Goal: Task Accomplishment & Management: Manage account settings

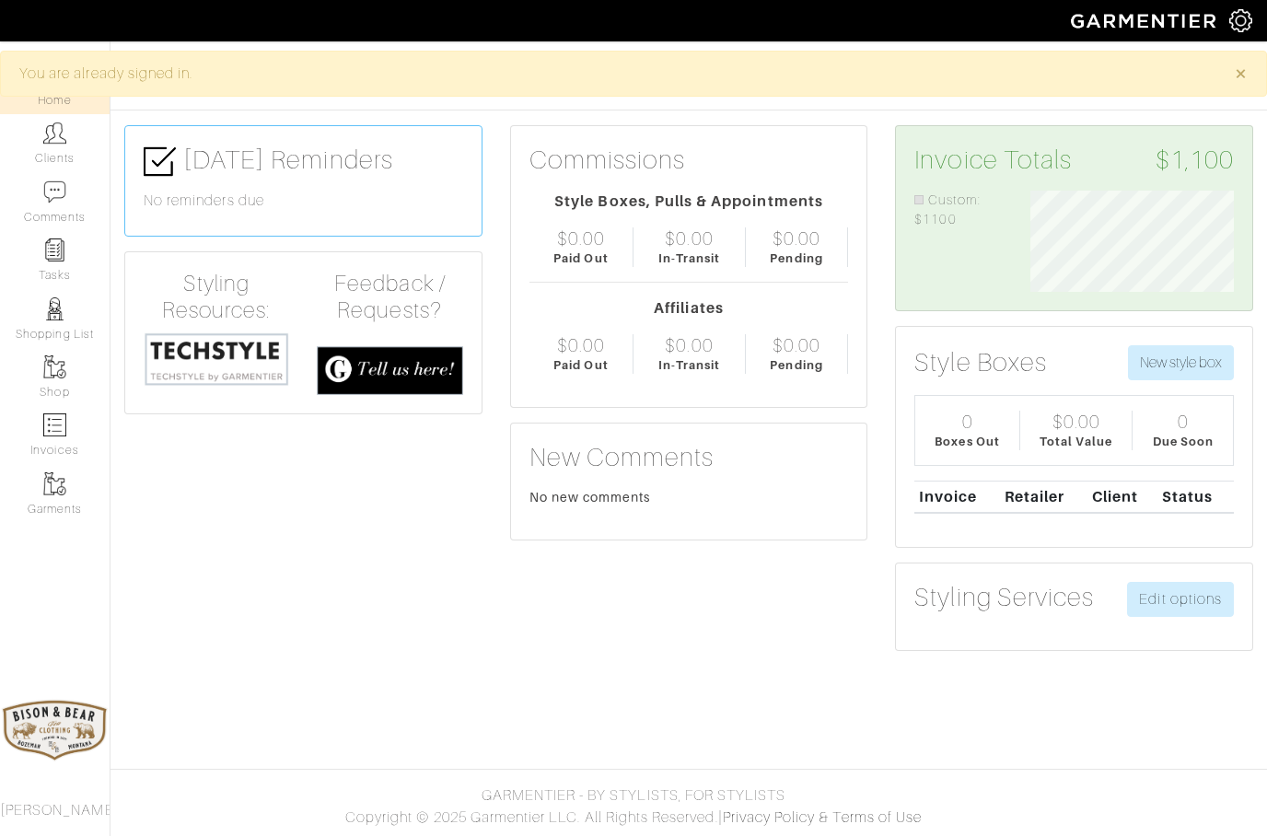
scroll to position [101, 231]
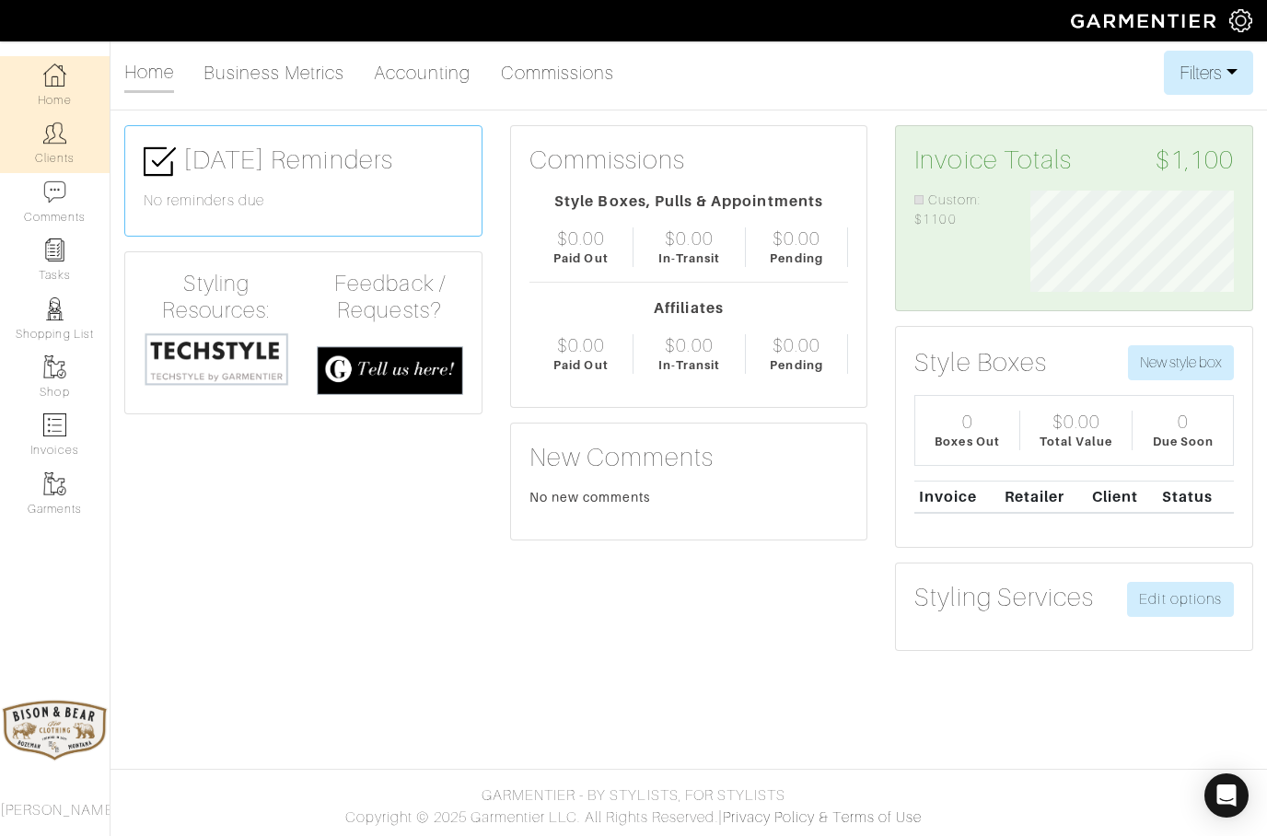
click at [62, 143] on img at bounding box center [54, 133] width 23 height 23
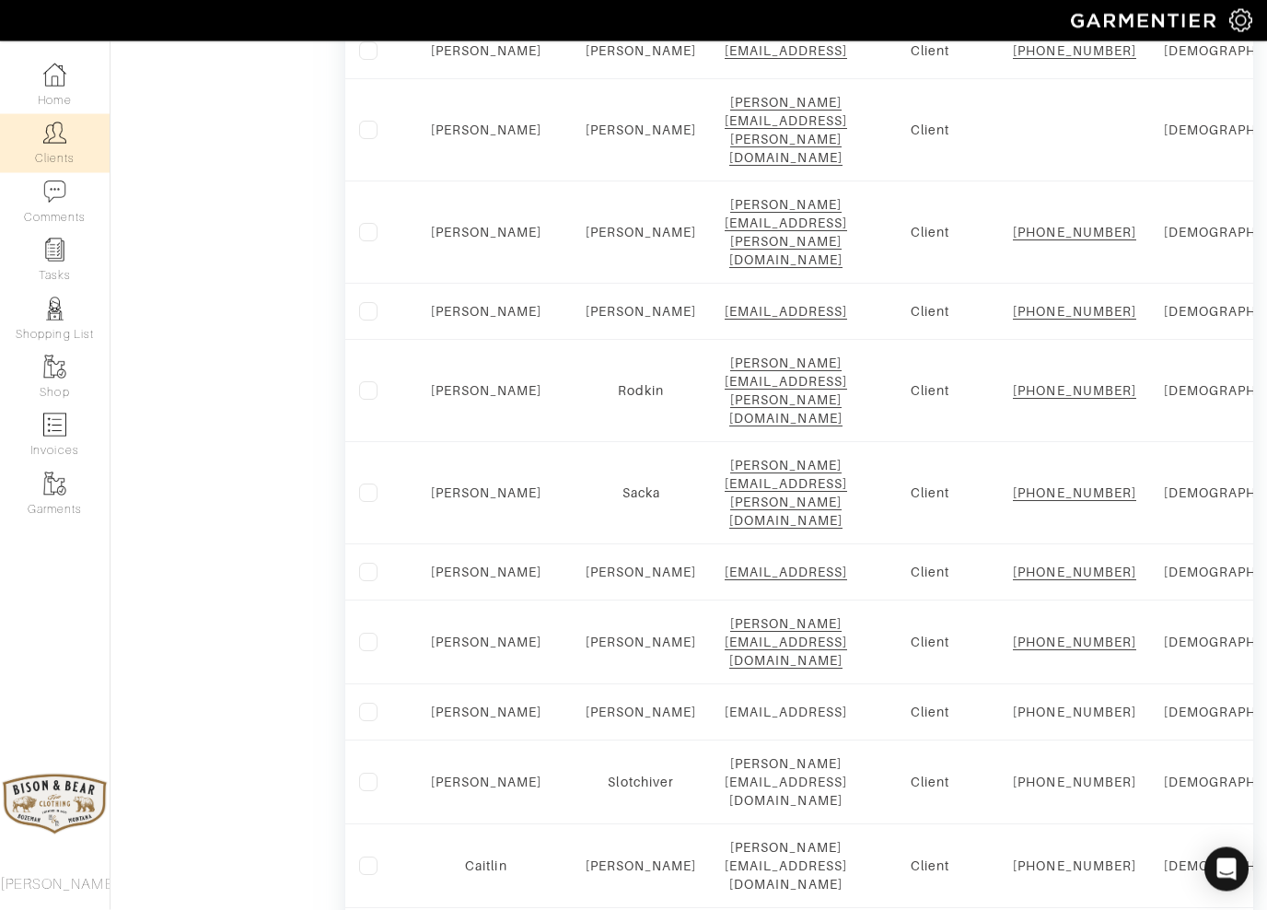
scroll to position [1115, 0]
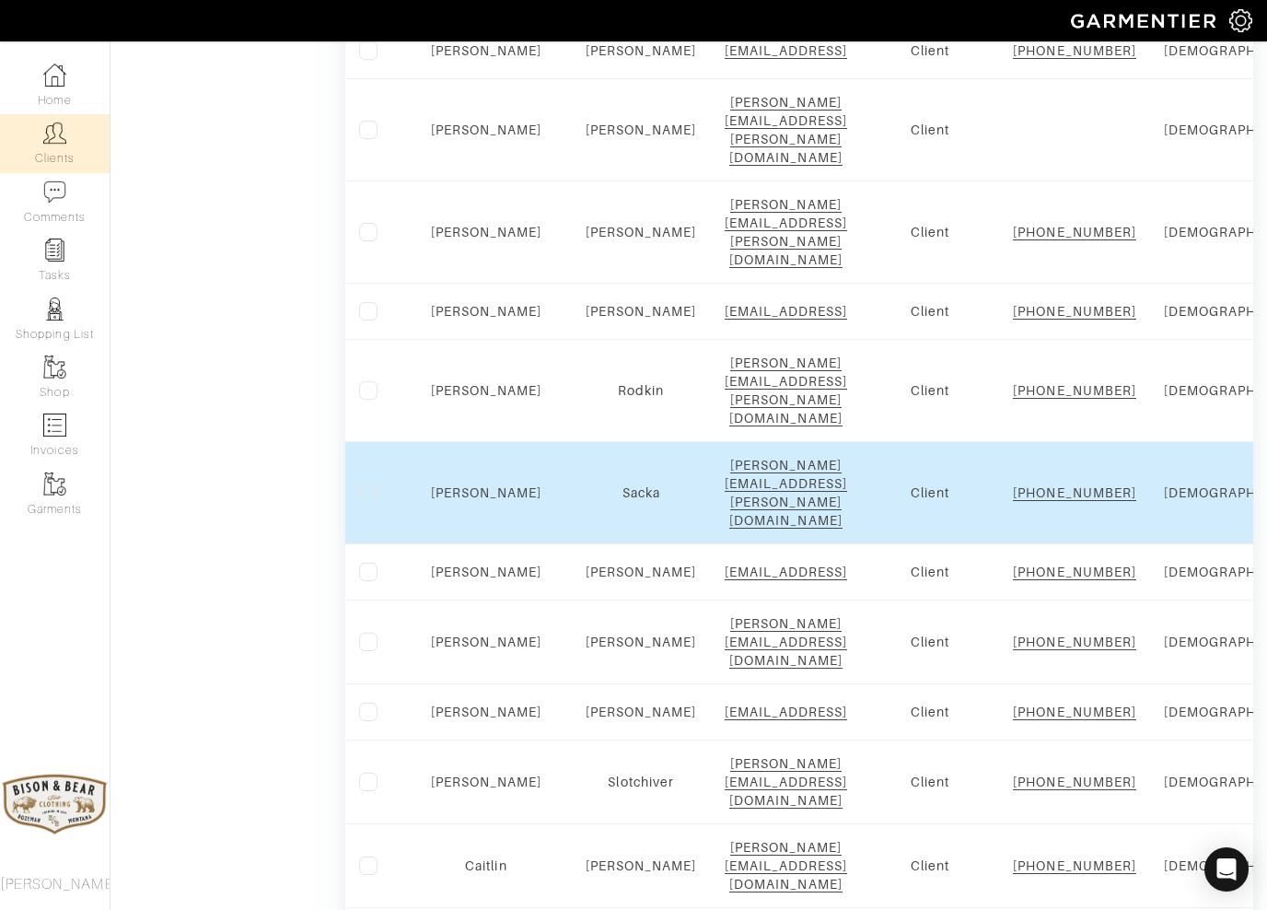
click at [468, 497] on td "Terry" at bounding box center [486, 493] width 171 height 102
click at [459, 500] on link "Terry" at bounding box center [486, 492] width 111 height 15
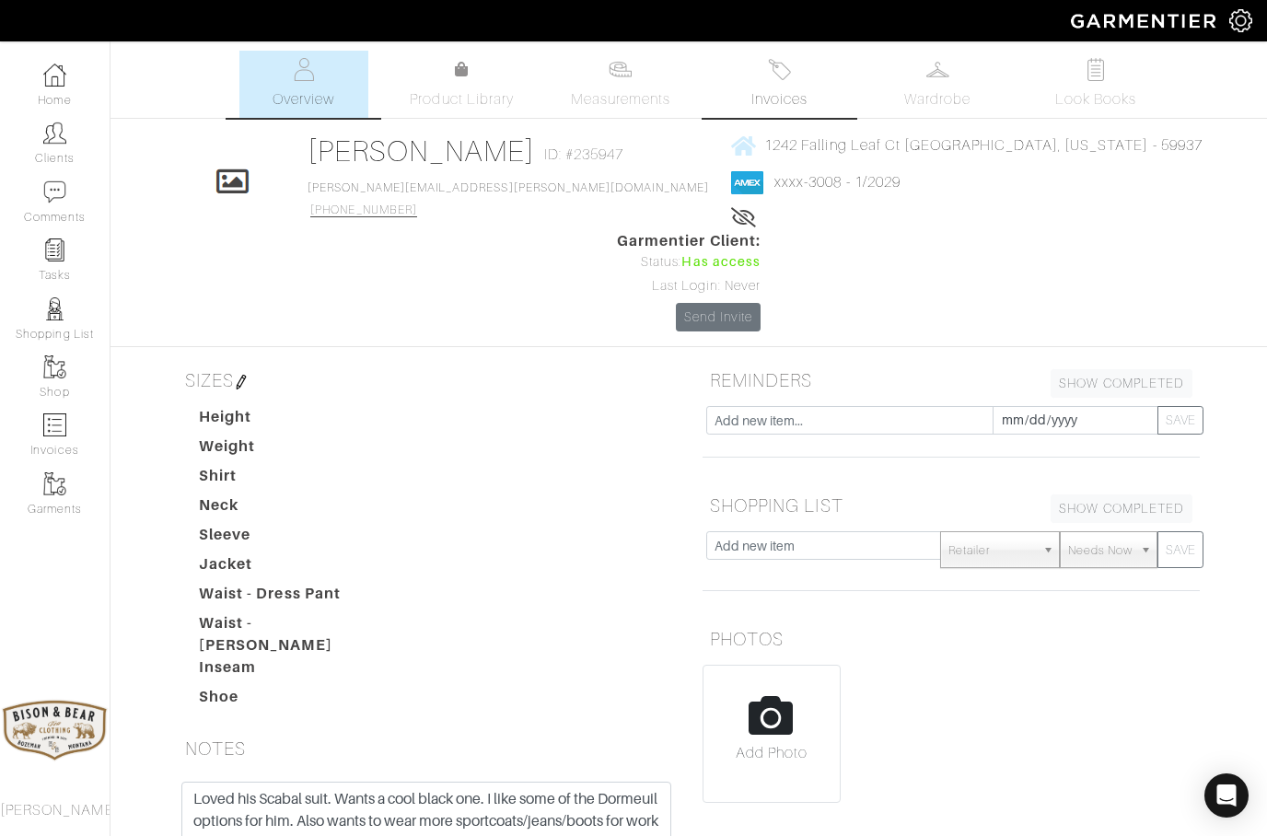
click at [779, 93] on span "Invoices" at bounding box center [779, 99] width 56 height 22
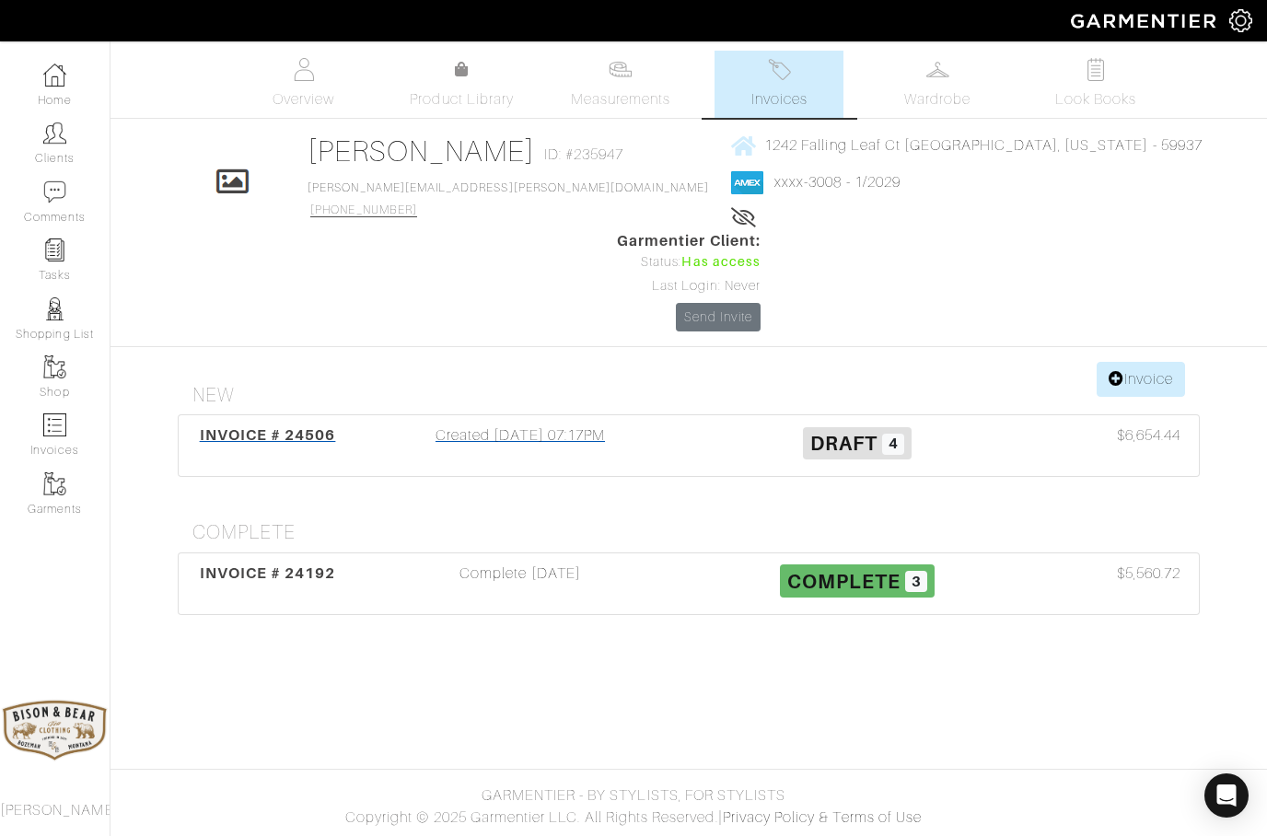
click at [477, 425] on div "Created 09/04/25 07:17PM" at bounding box center [520, 446] width 337 height 42
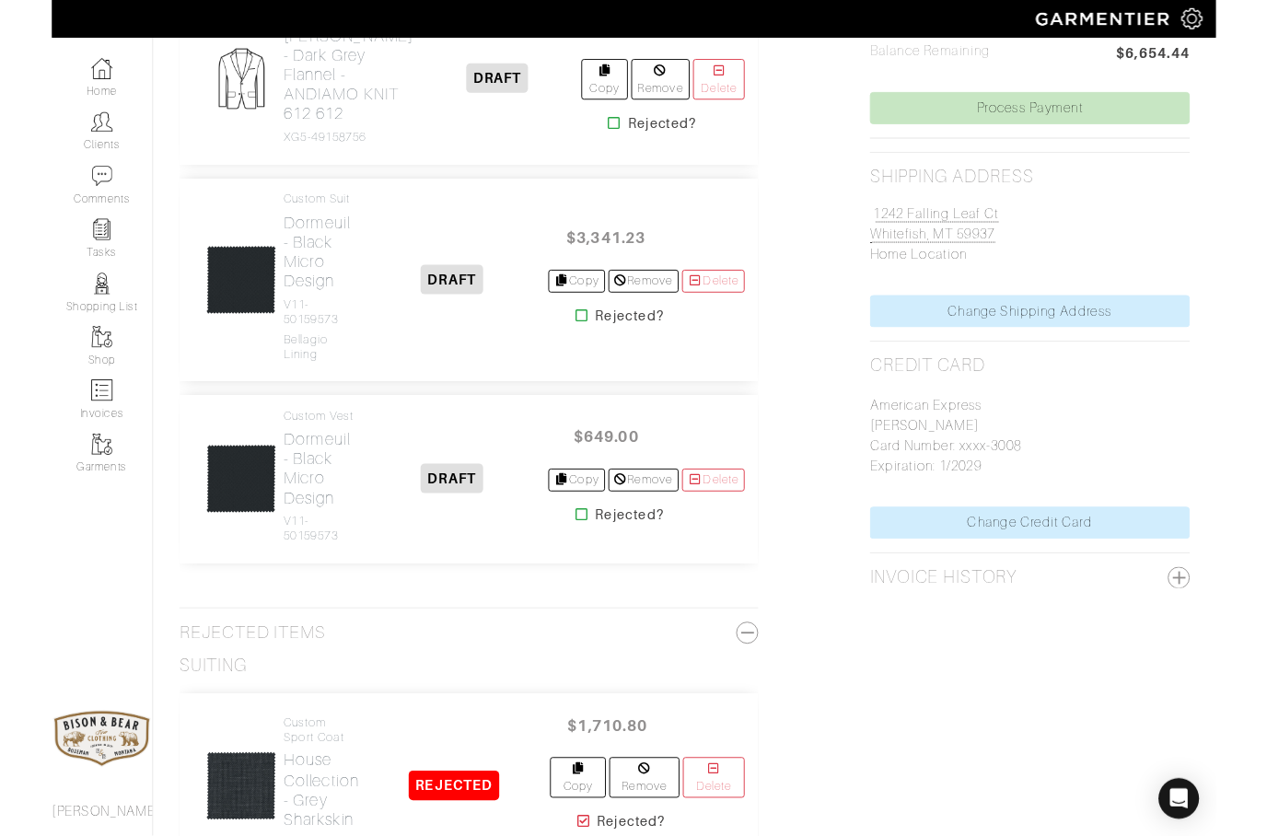
scroll to position [862, 0]
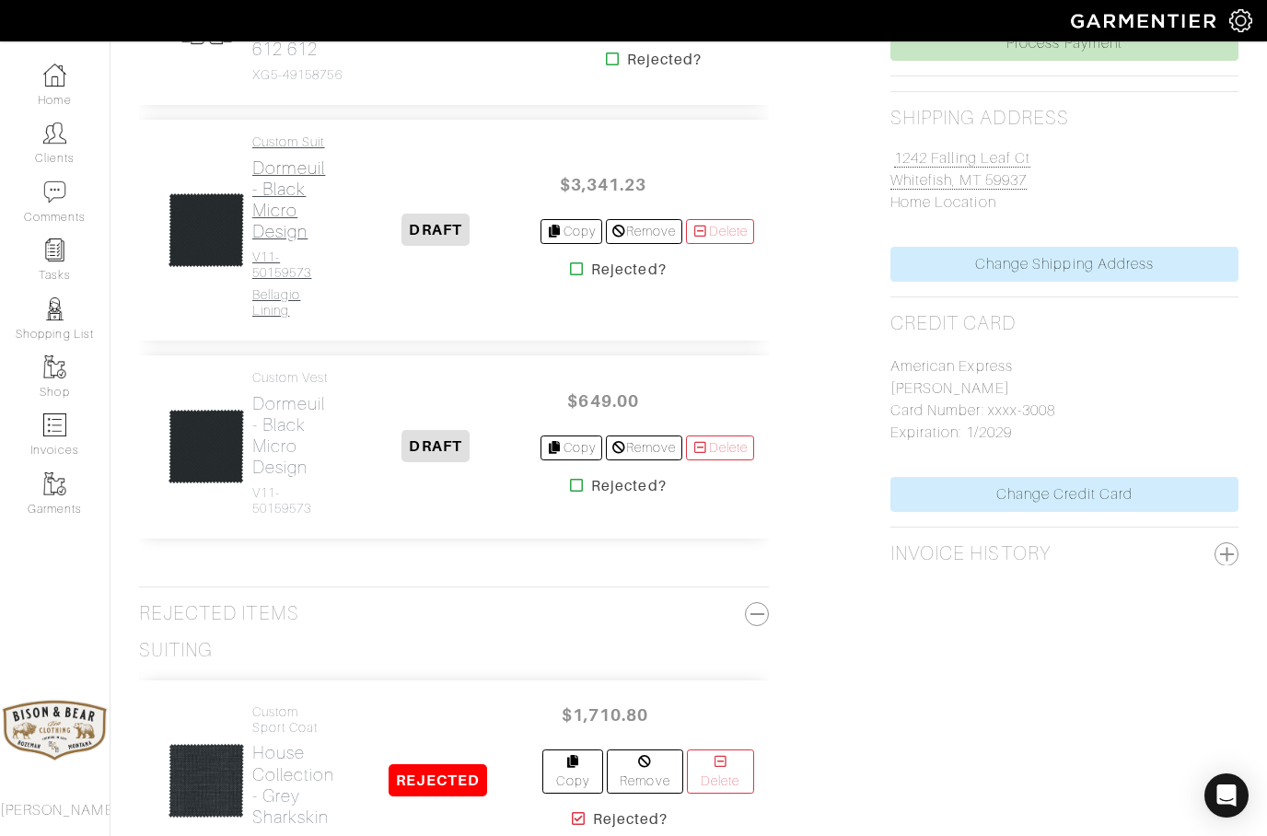
click at [281, 242] on h2 "Dormeuil - Black Micro Design" at bounding box center [291, 199] width 79 height 85
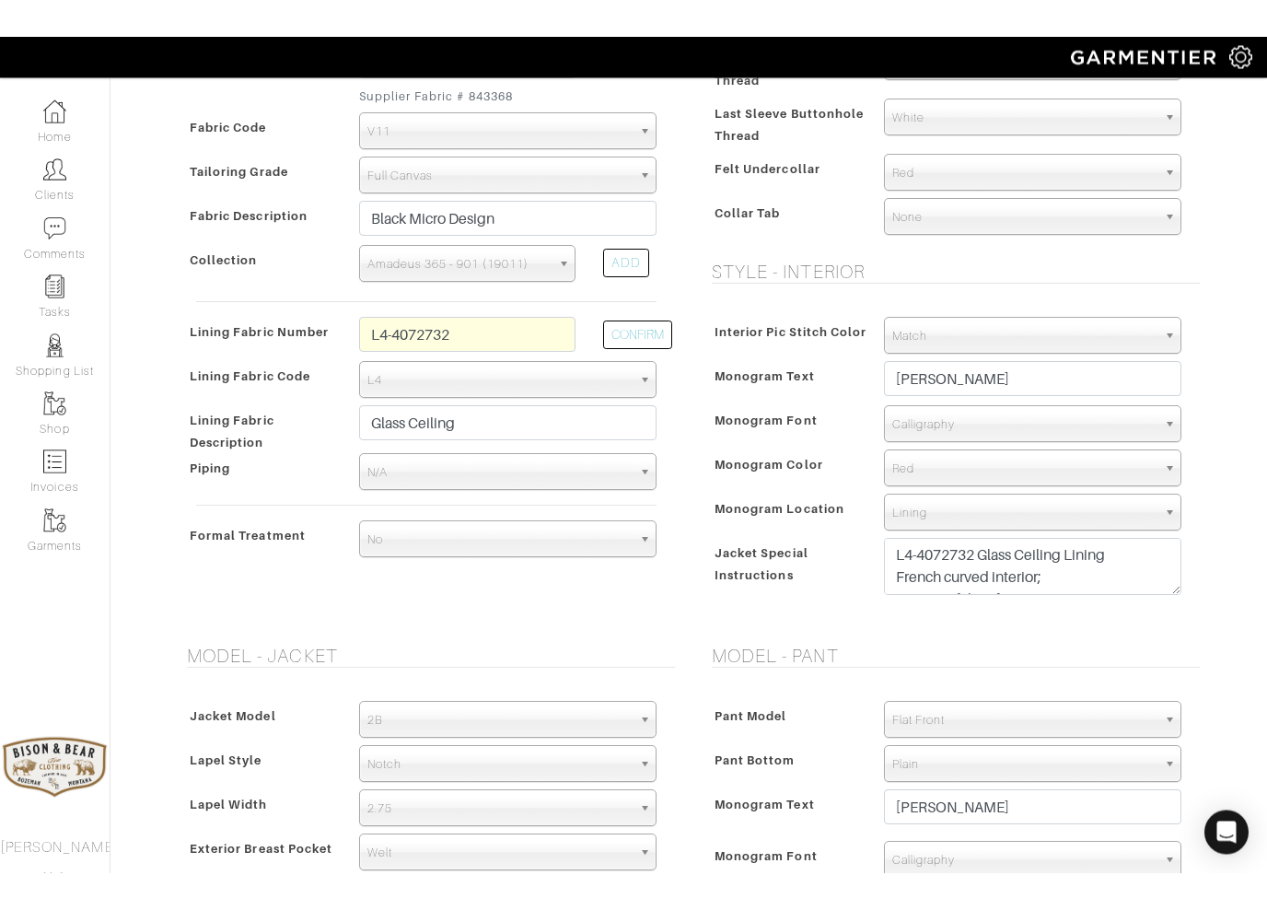
scroll to position [460, 0]
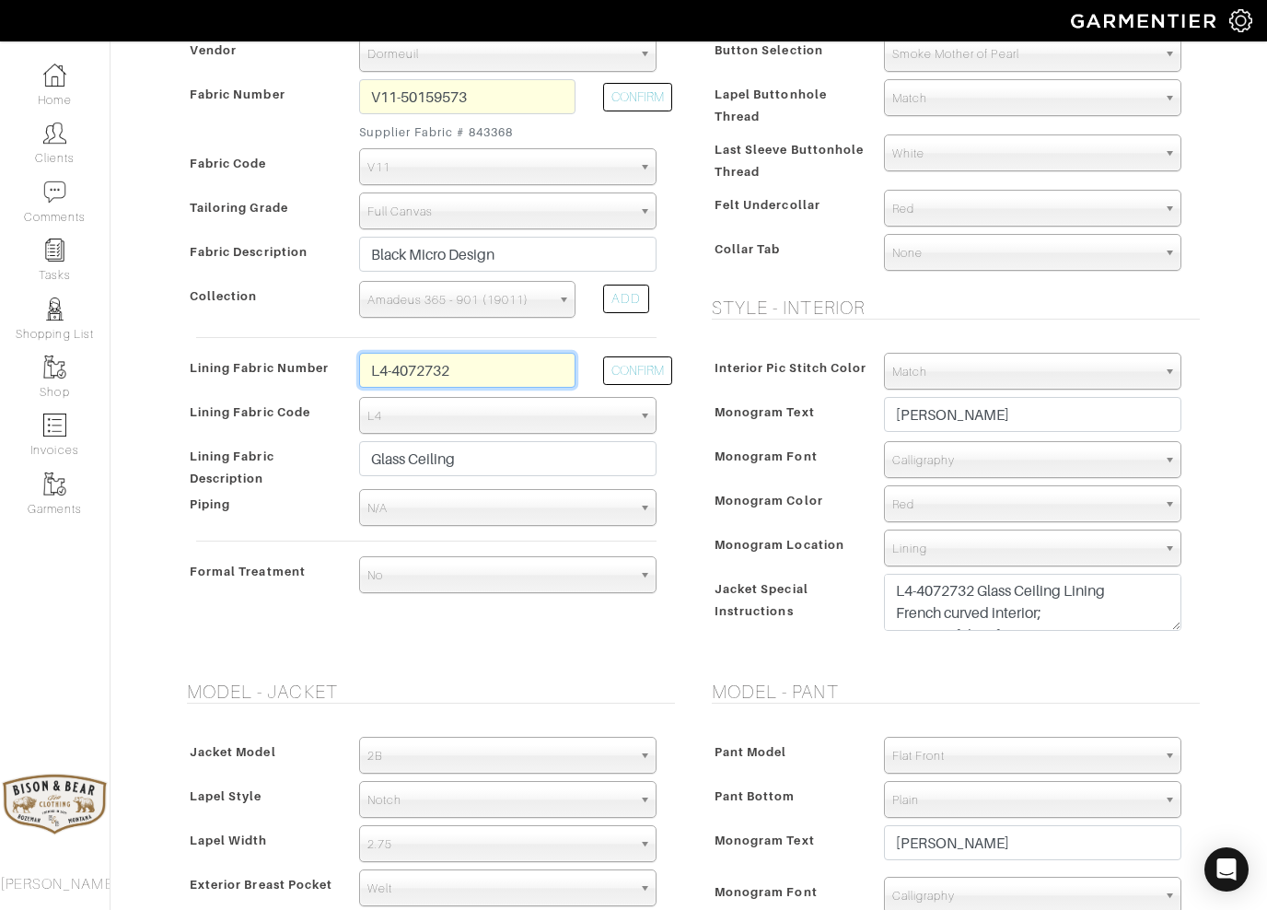
click at [480, 377] on input "L4-4072732" at bounding box center [467, 370] width 216 height 35
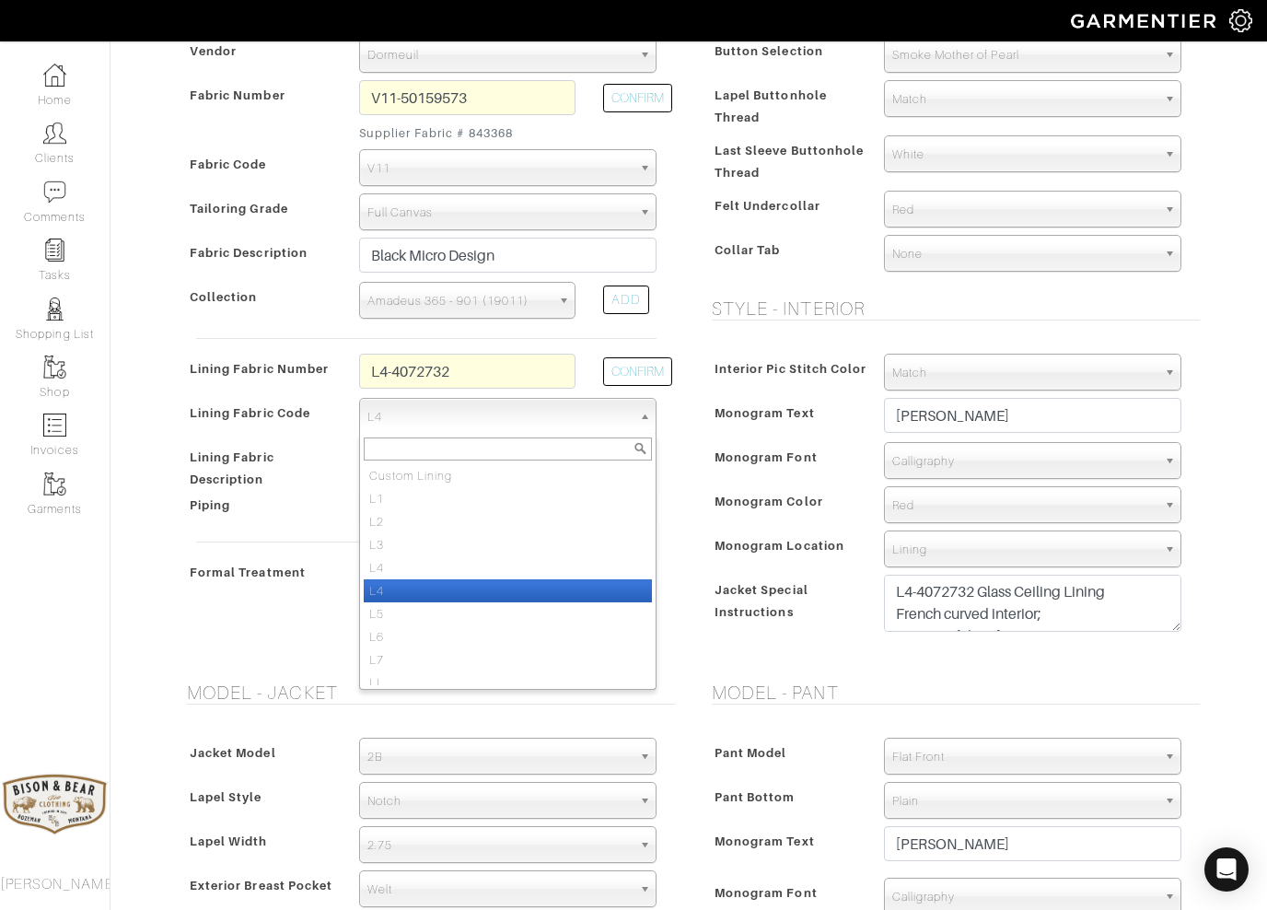
select select "878"
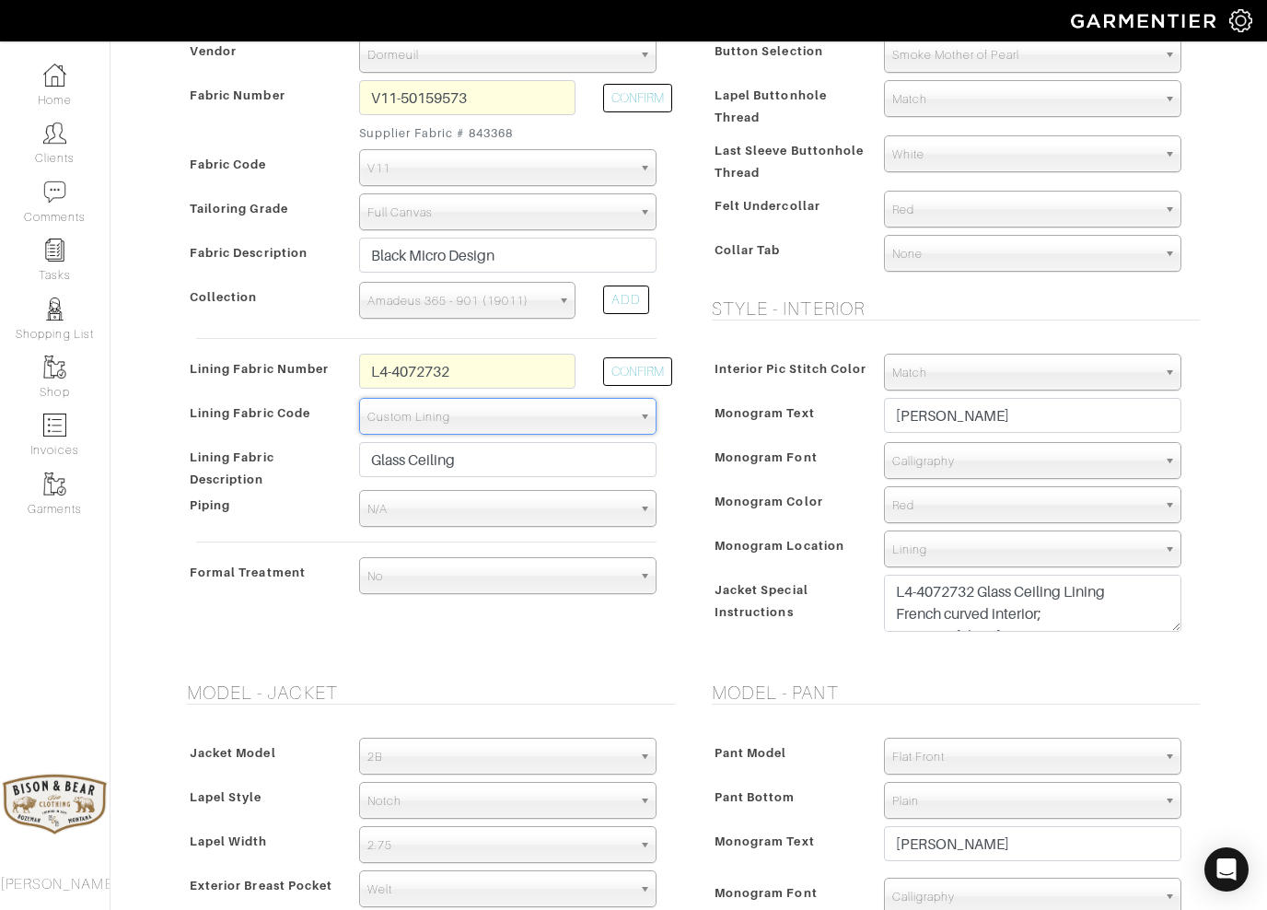
type input "3440.66"
click at [448, 366] on input "L4-4072732" at bounding box center [467, 371] width 216 height 35
type input "L"
type input "Custom"
click at [462, 460] on input "Glass Ceiling" at bounding box center [507, 459] width 297 height 35
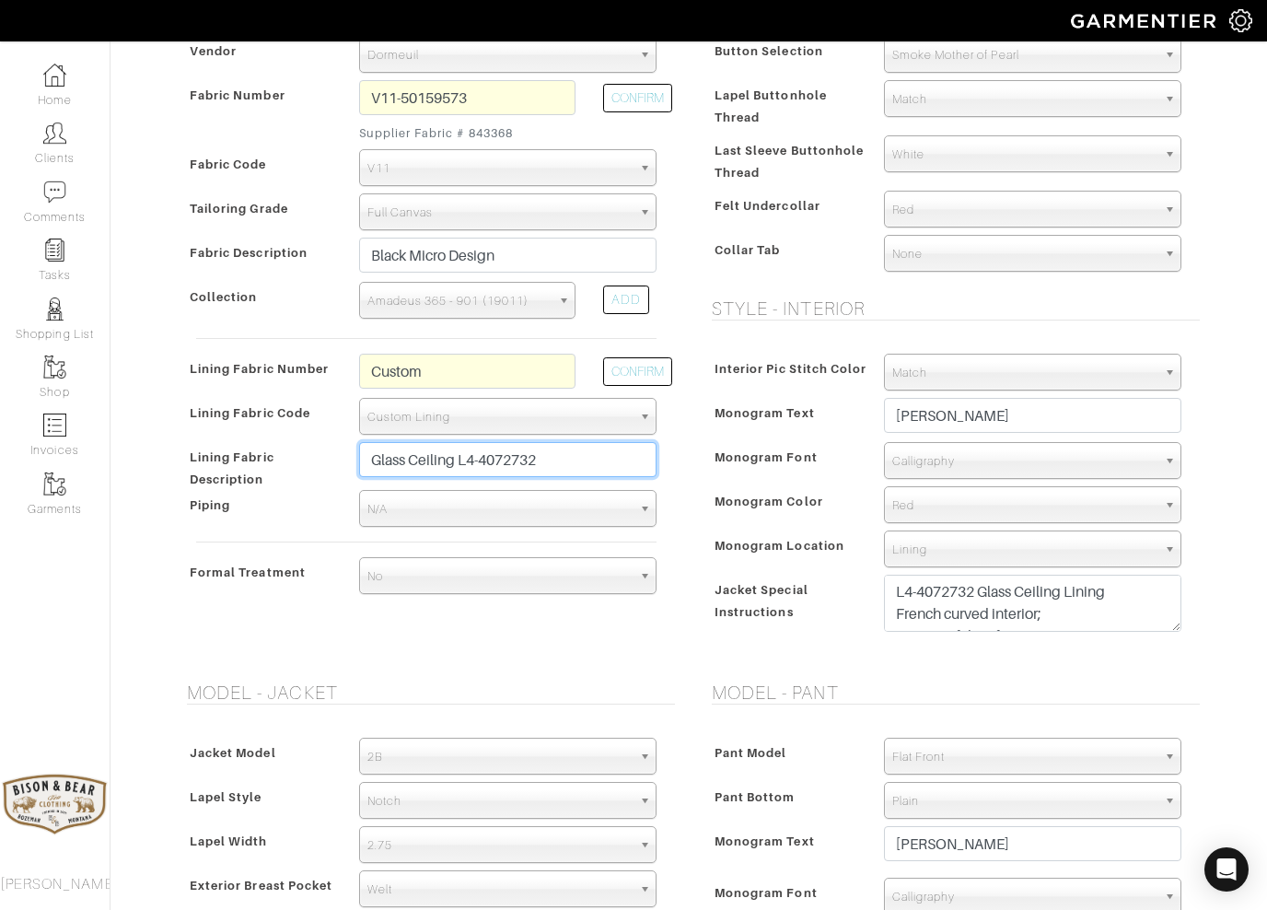
click at [387, 463] on input "Glass Ceiling L4-4072732" at bounding box center [507, 459] width 297 height 35
click at [377, 458] on input "Glass Ceiling L4-4072732" at bounding box center [507, 459] width 297 height 35
type input "Glass Ceiling L4-4072732"
click at [238, 267] on div "Fabric Description" at bounding box center [263, 261] width 163 height 41
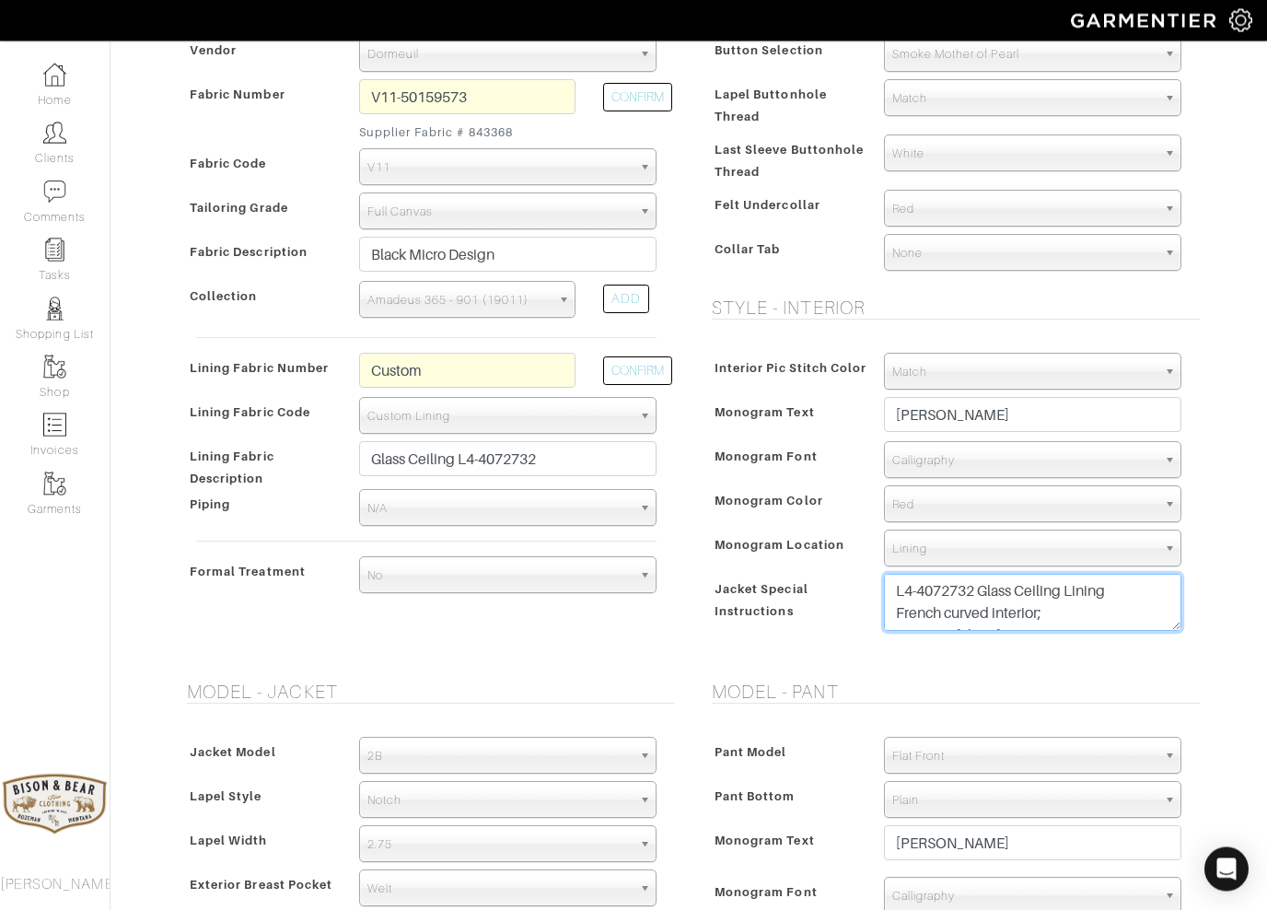
click at [1118, 603] on textarea "L4-4072732 Glass Ceiling Lining French curved interior; Mono on fabric facing" at bounding box center [1032, 603] width 297 height 57
click at [1139, 589] on textarea "L4-4072732 Glass Ceiling Lining French curved interior; Mono on fabric facing" at bounding box center [1032, 603] width 297 height 57
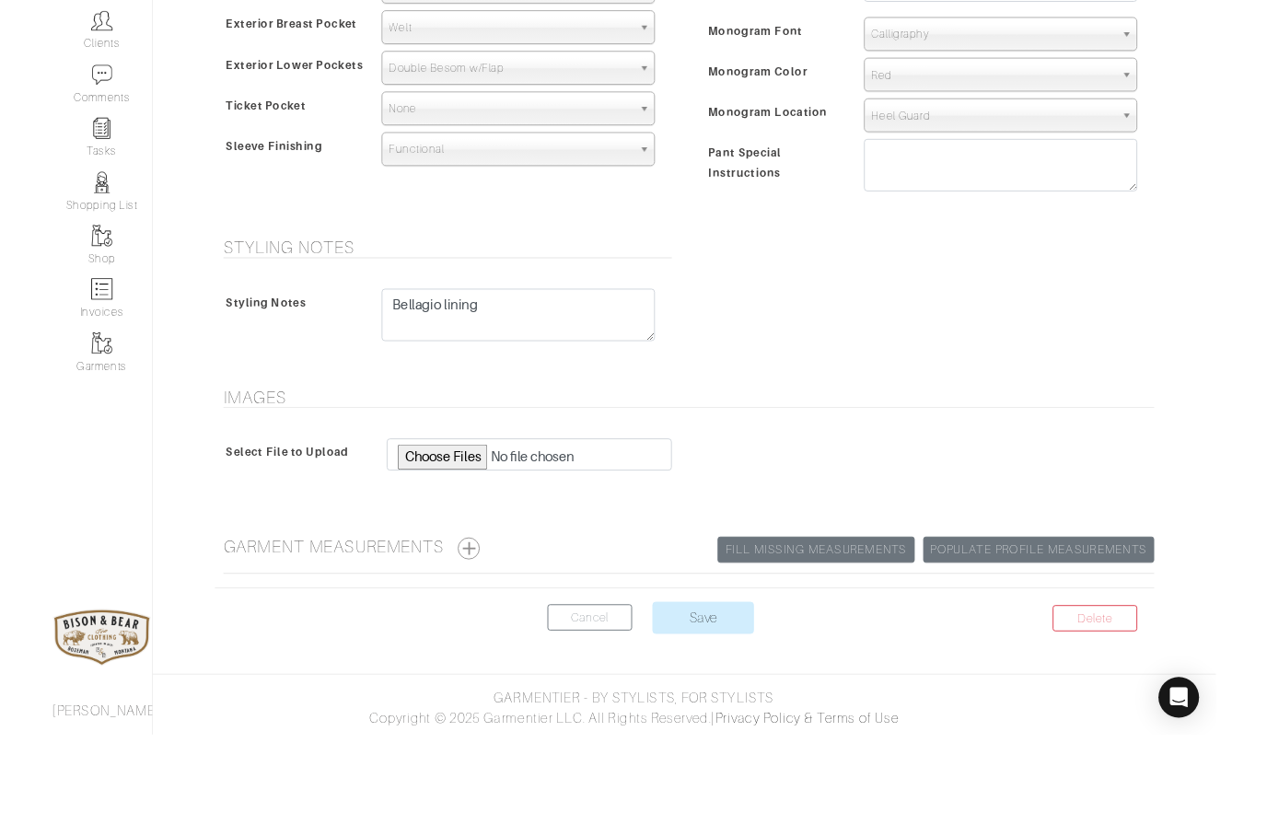
scroll to position [1281, 0]
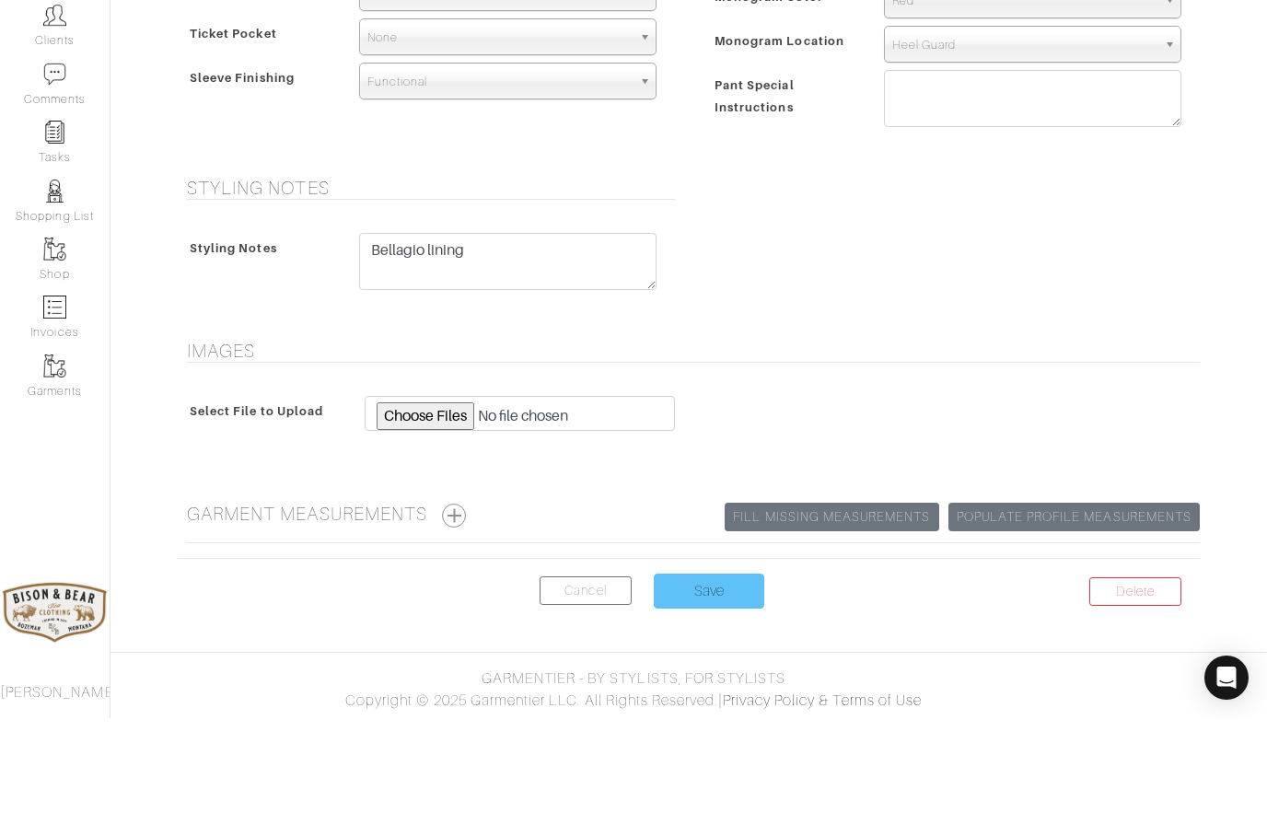
type textarea "French curved interior; Mono on fabric facing"
click at [704, 692] on input "Save" at bounding box center [709, 709] width 111 height 35
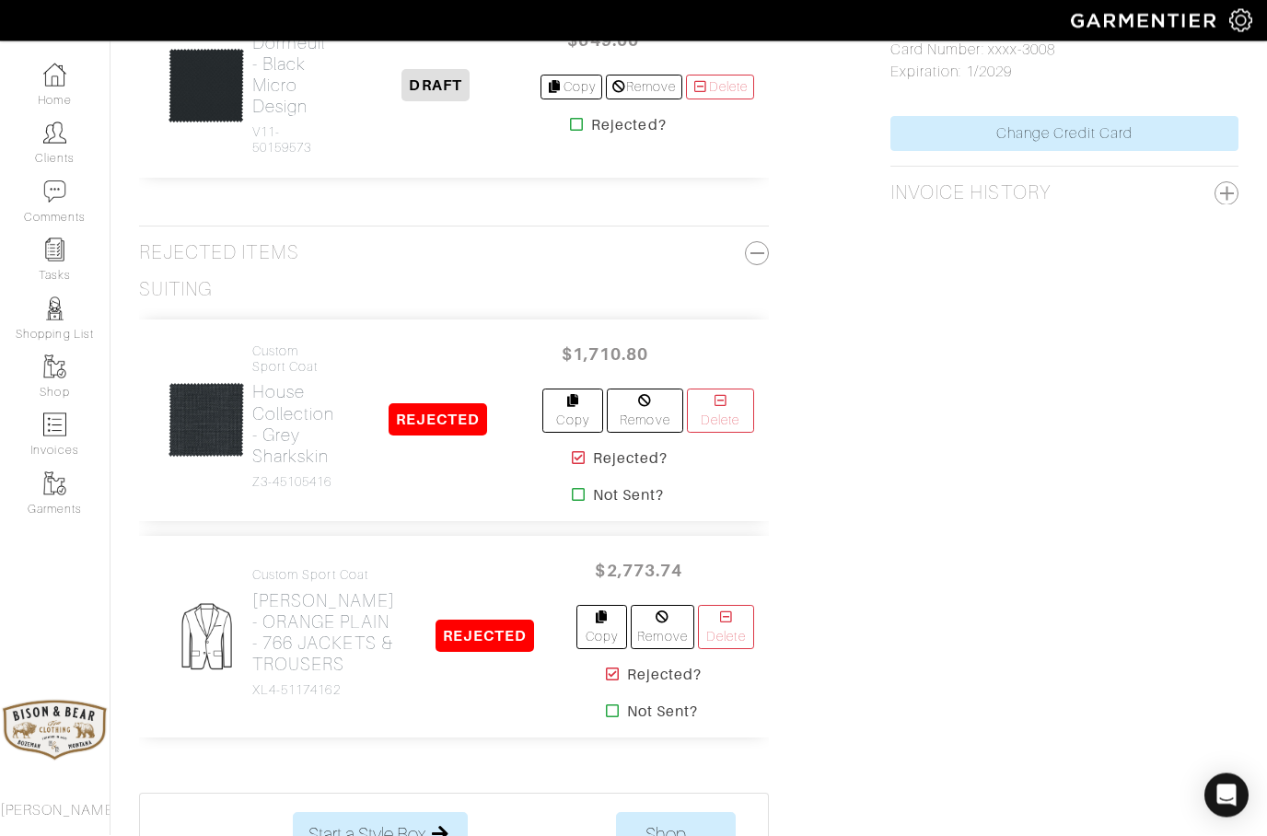
scroll to position [1224, 0]
click at [279, 116] on h2 "Dormeuil - Black Micro Design" at bounding box center [291, 73] width 79 height 85
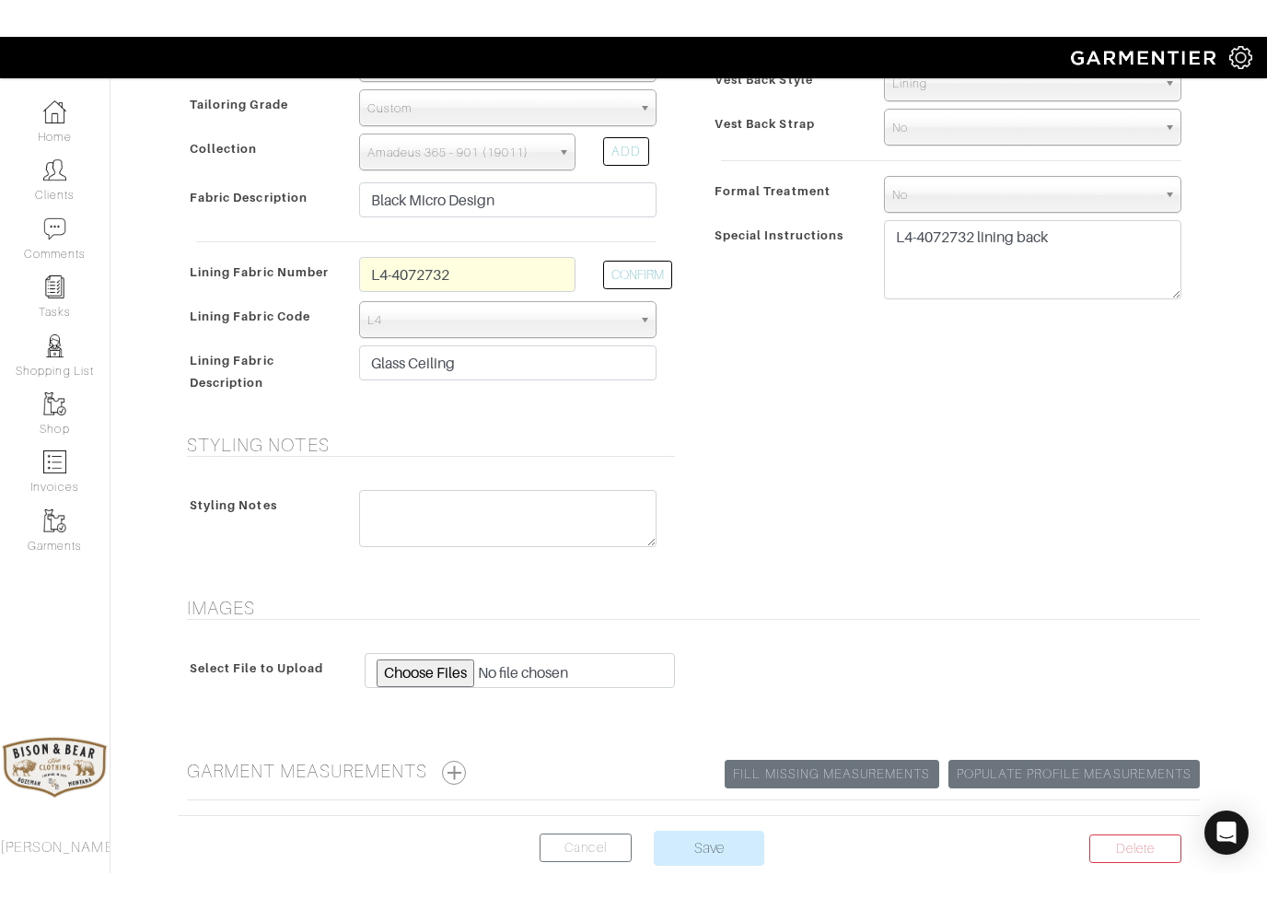
scroll to position [526, 0]
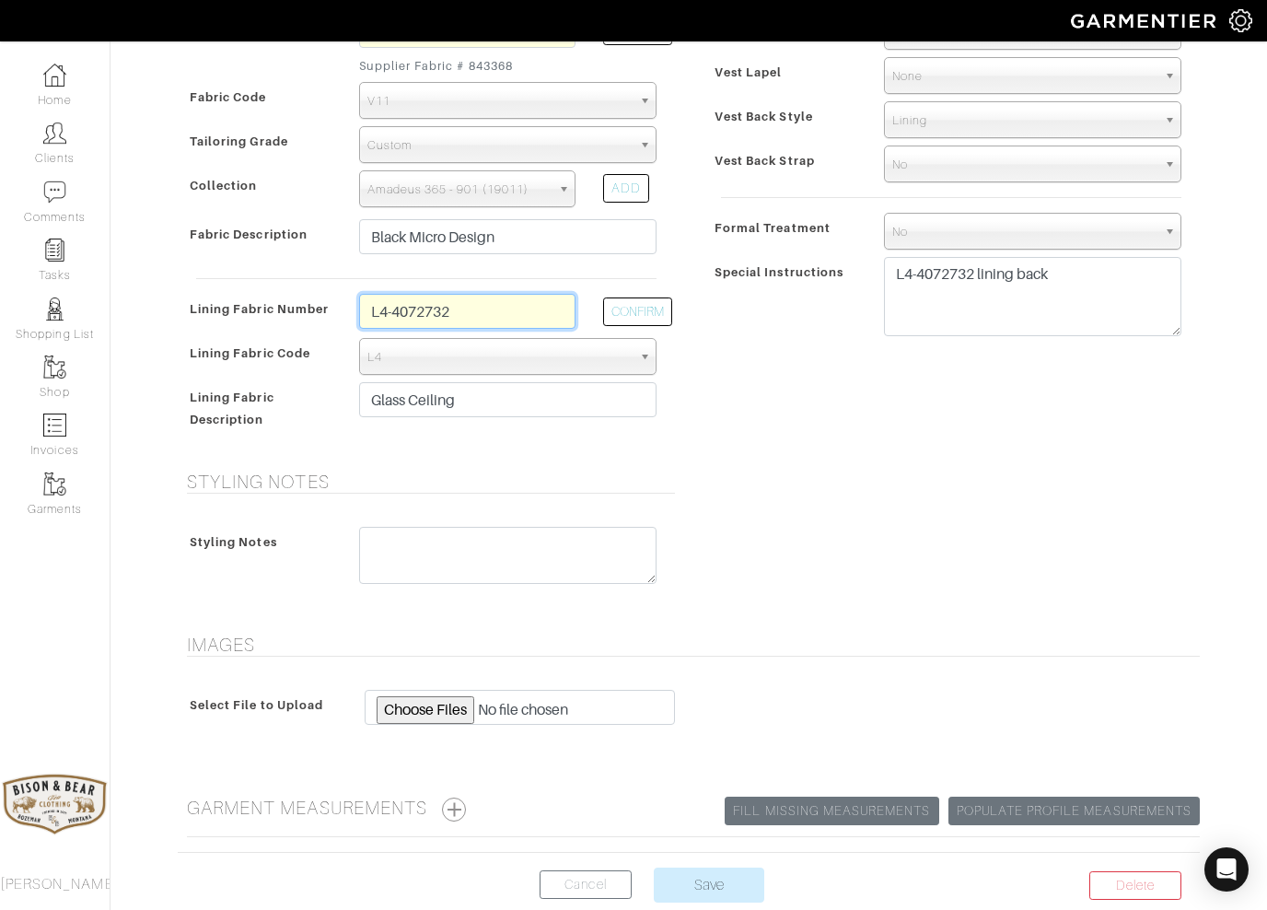
click at [490, 307] on input "L4-4072732" at bounding box center [467, 311] width 216 height 35
type input "L"
type input "Custom"
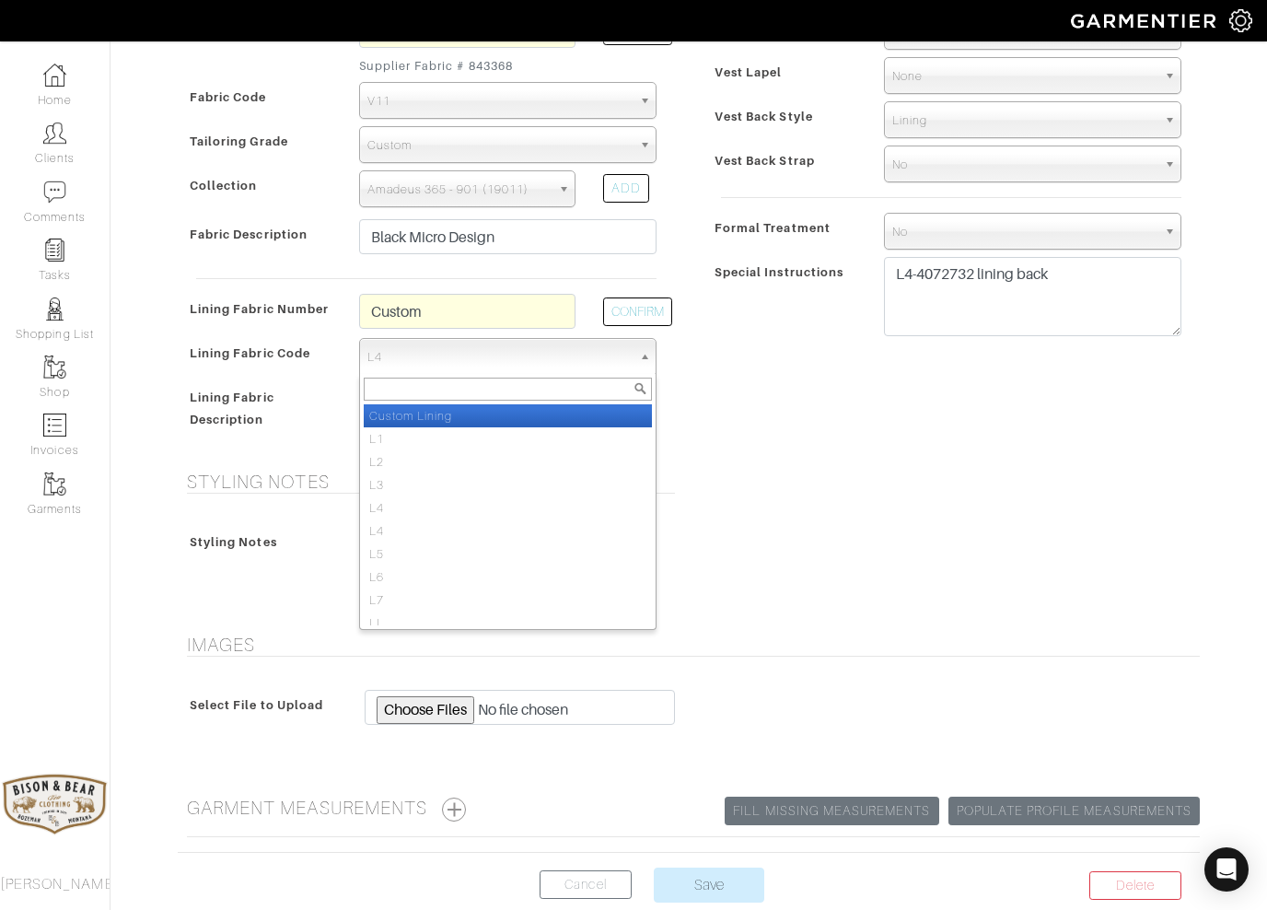
click at [404, 417] on li "Custom Lining" at bounding box center [508, 415] width 288 height 23
select select "878"
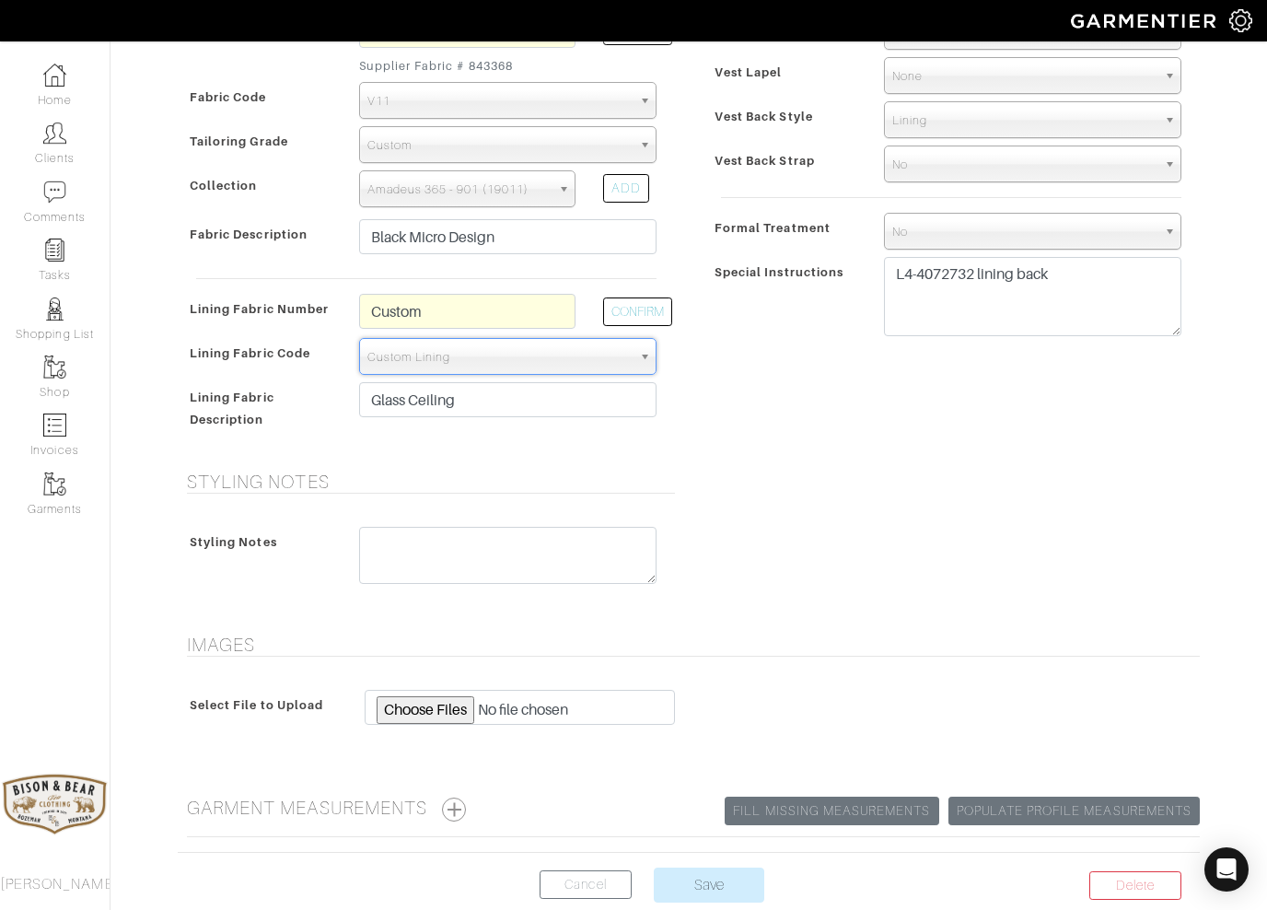
type input "748.99"
click at [474, 414] on input "Glass Ceiling" at bounding box center [507, 399] width 297 height 35
type input "G"
paste input "Glass Ceiling L4-4072732"
type input "Glass Ceiling L4-4072732"
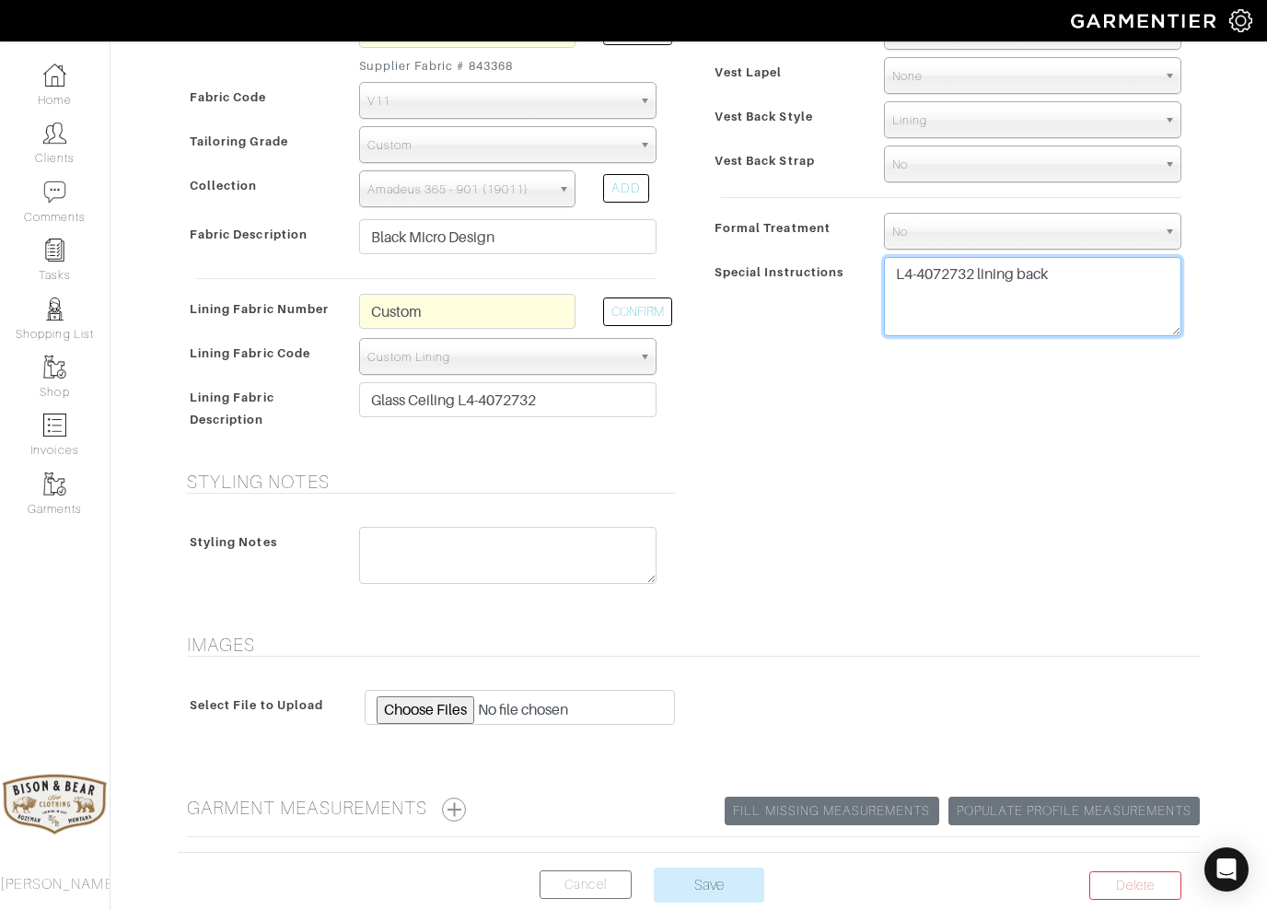
click at [966, 265] on textarea "L4-4072732 lining back" at bounding box center [1032, 296] width 297 height 79
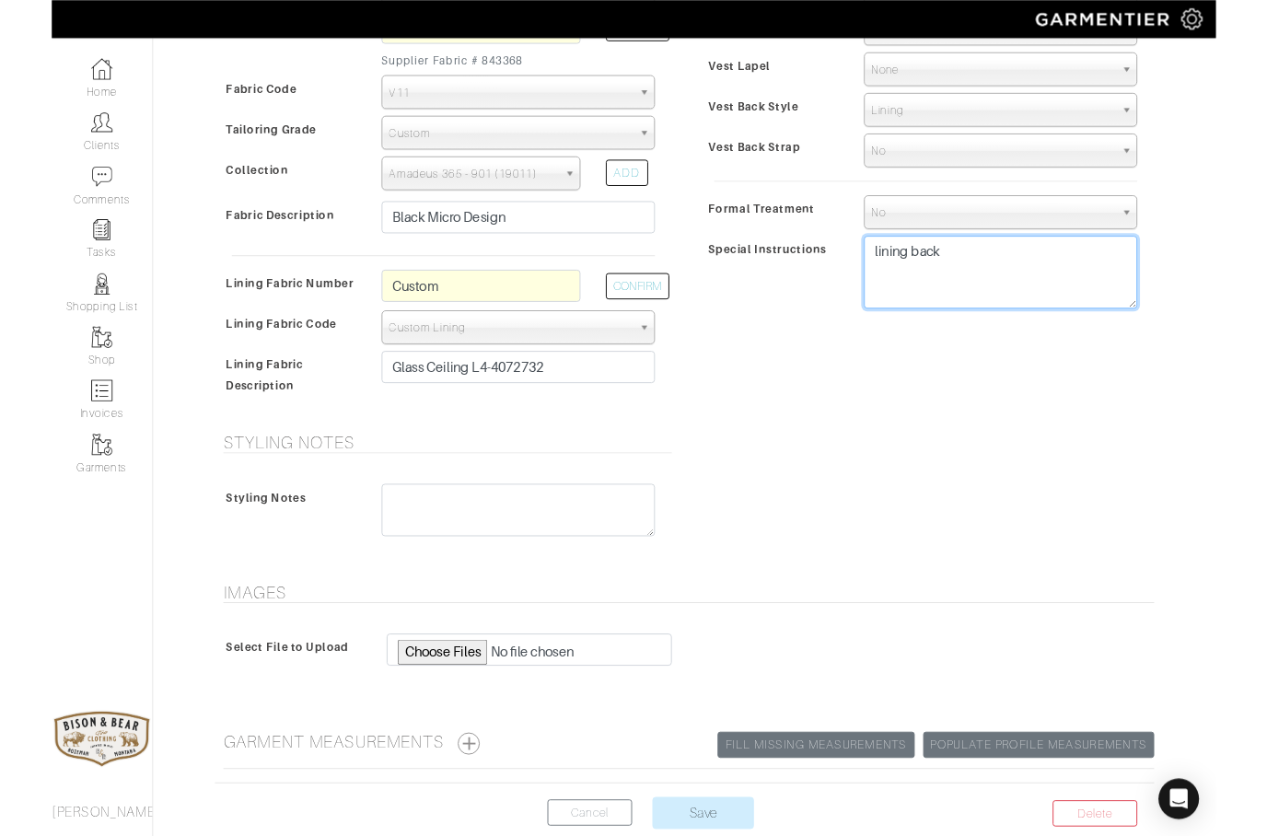
scroll to position [523, 0]
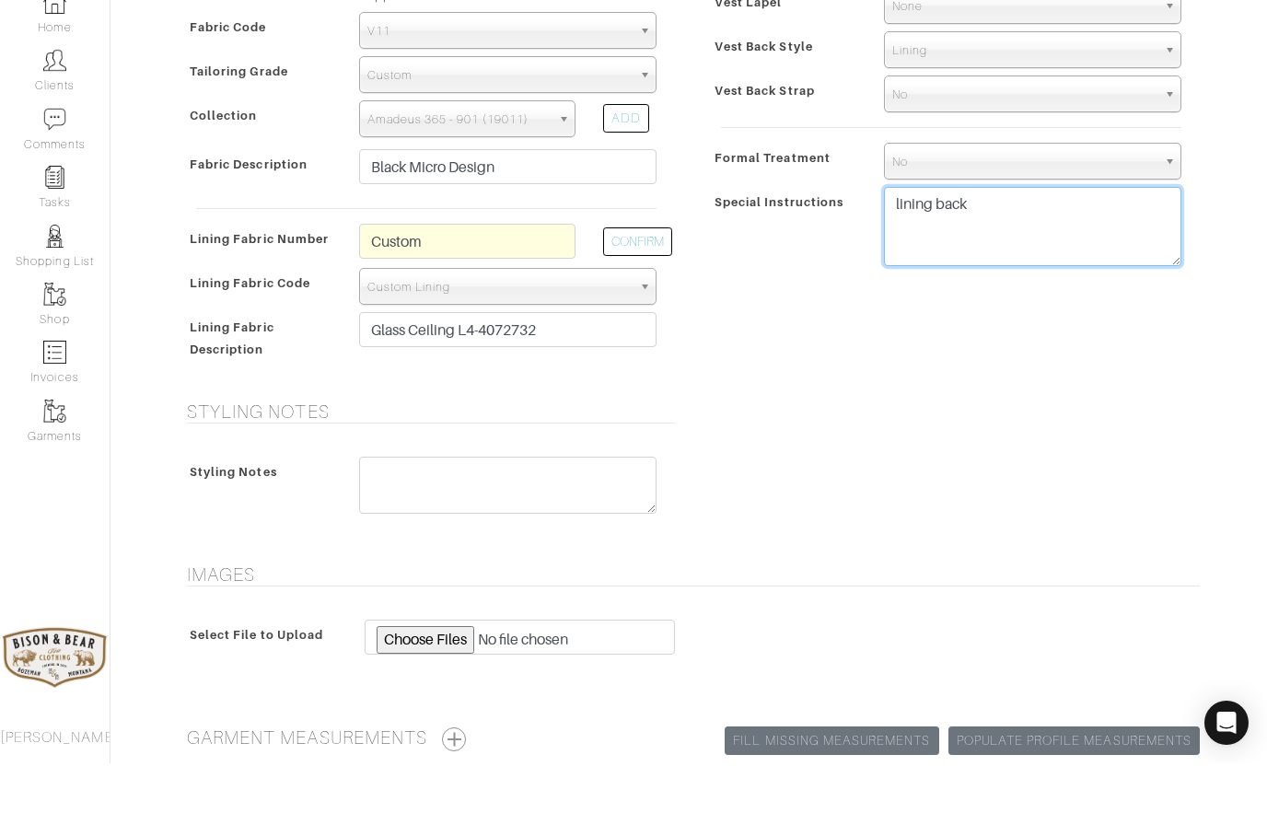
click at [1111, 260] on textarea "L4-4072732 lining back" at bounding box center [1032, 299] width 297 height 79
type textarea "l"
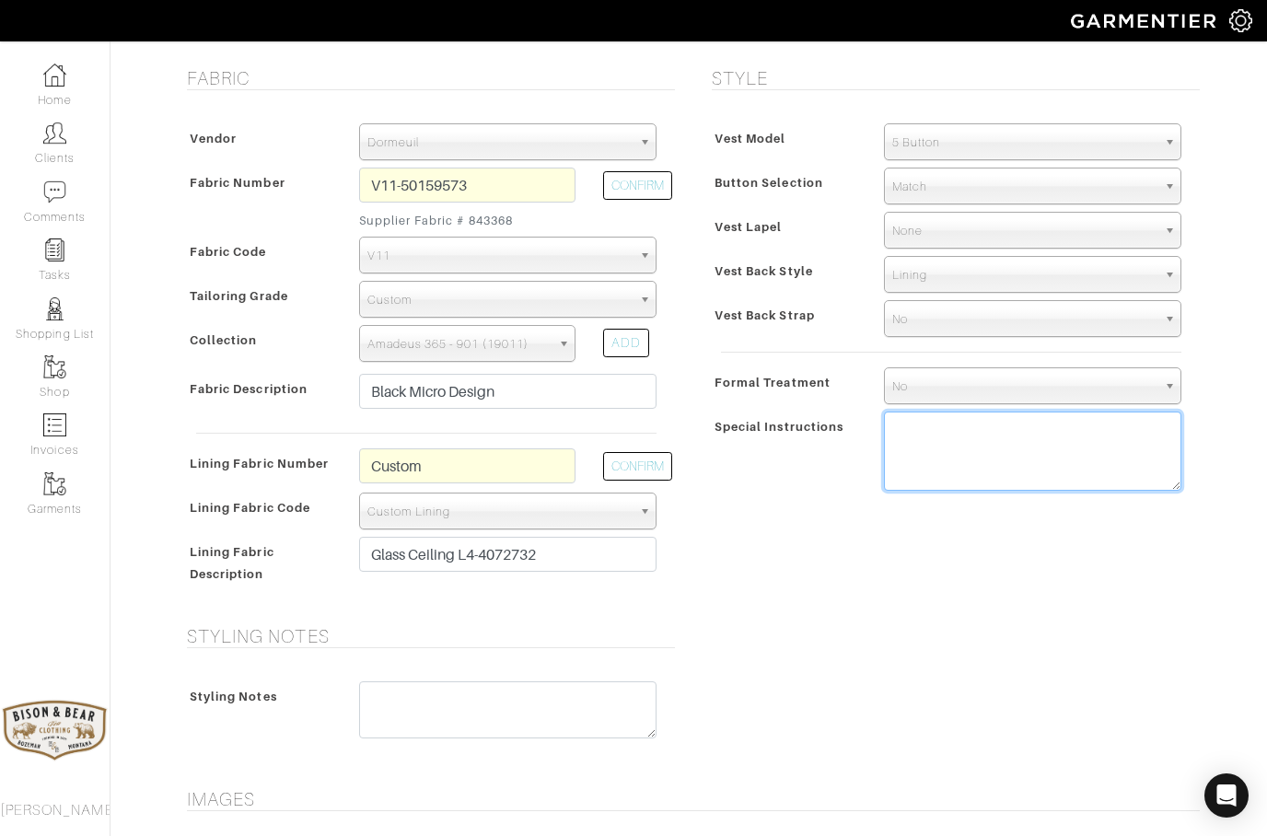
scroll to position [369, 0]
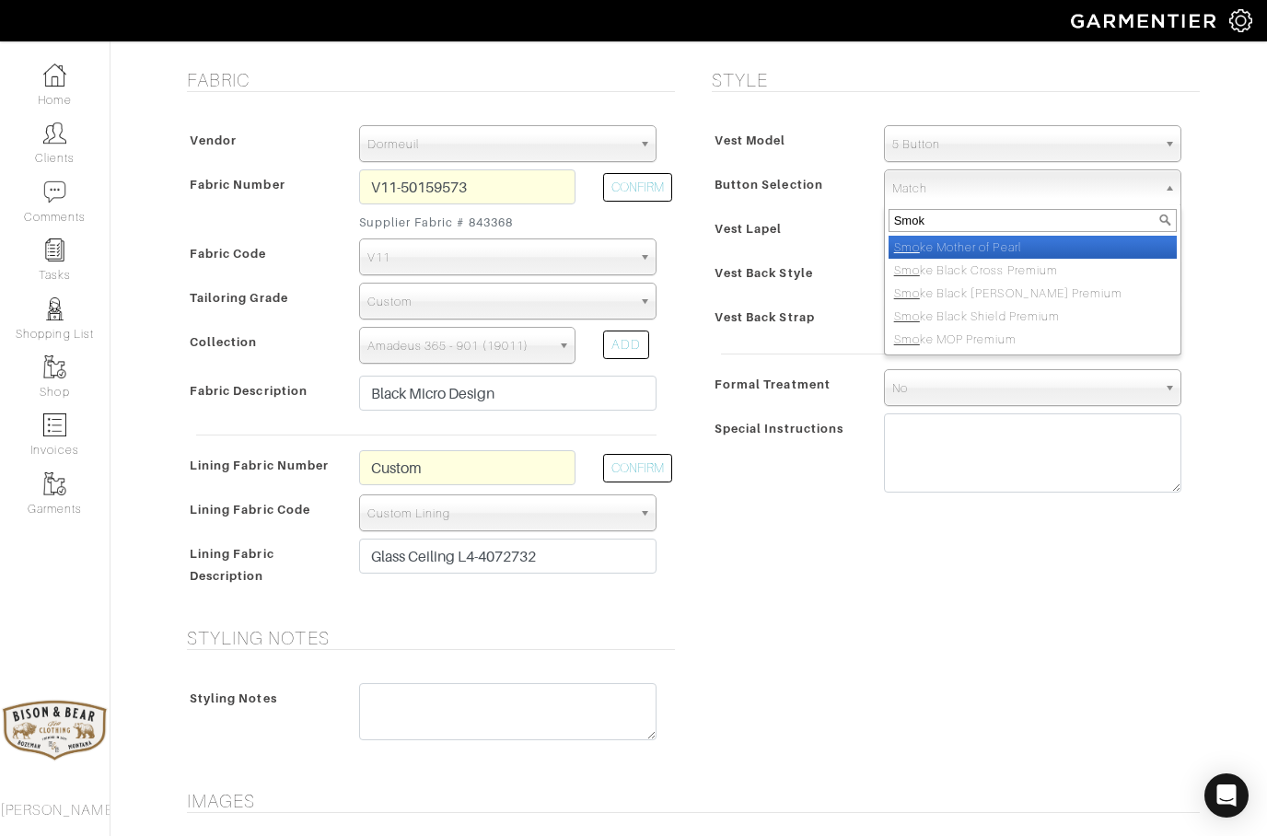
type input "Smoke"
select select "98"
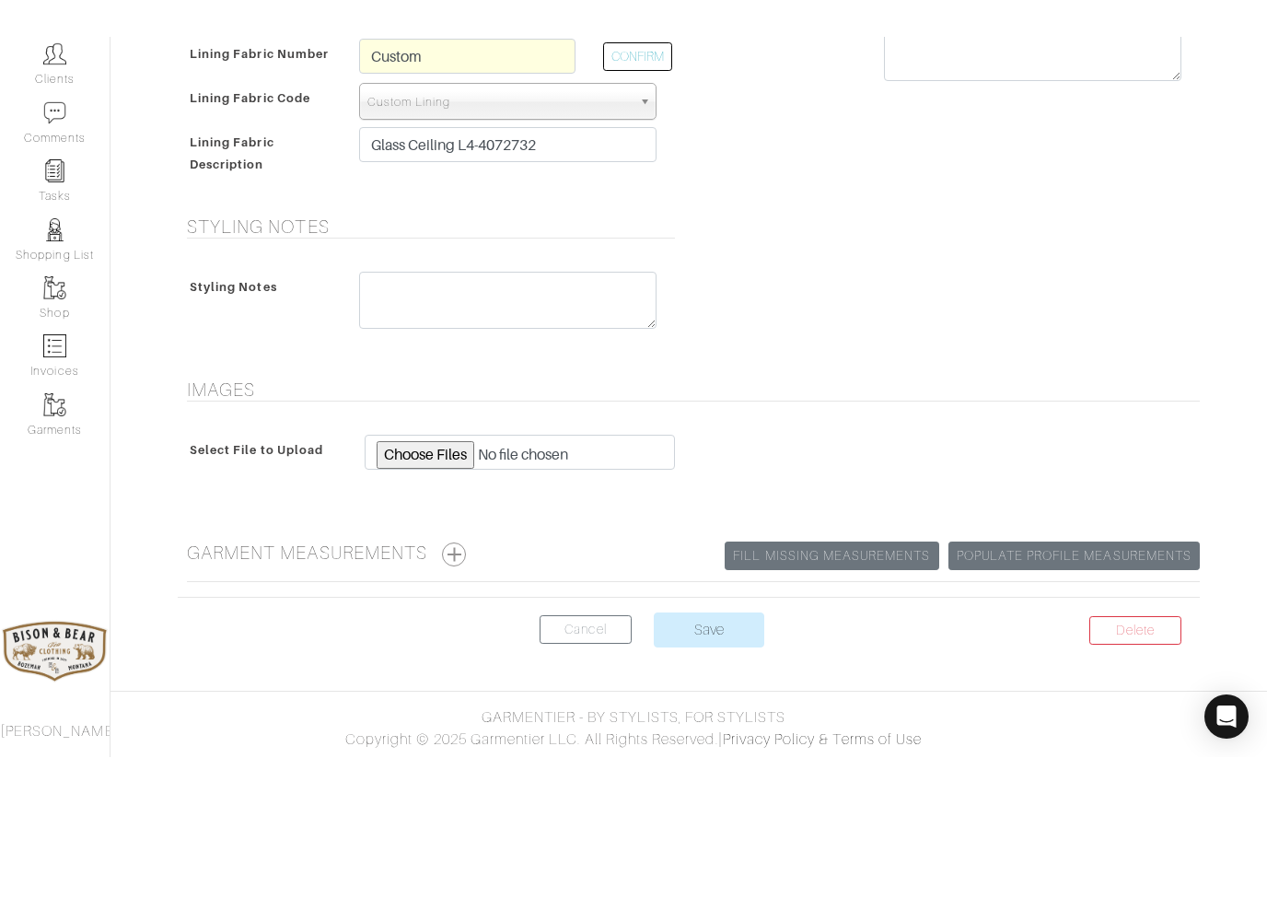
scroll to position [628, 0]
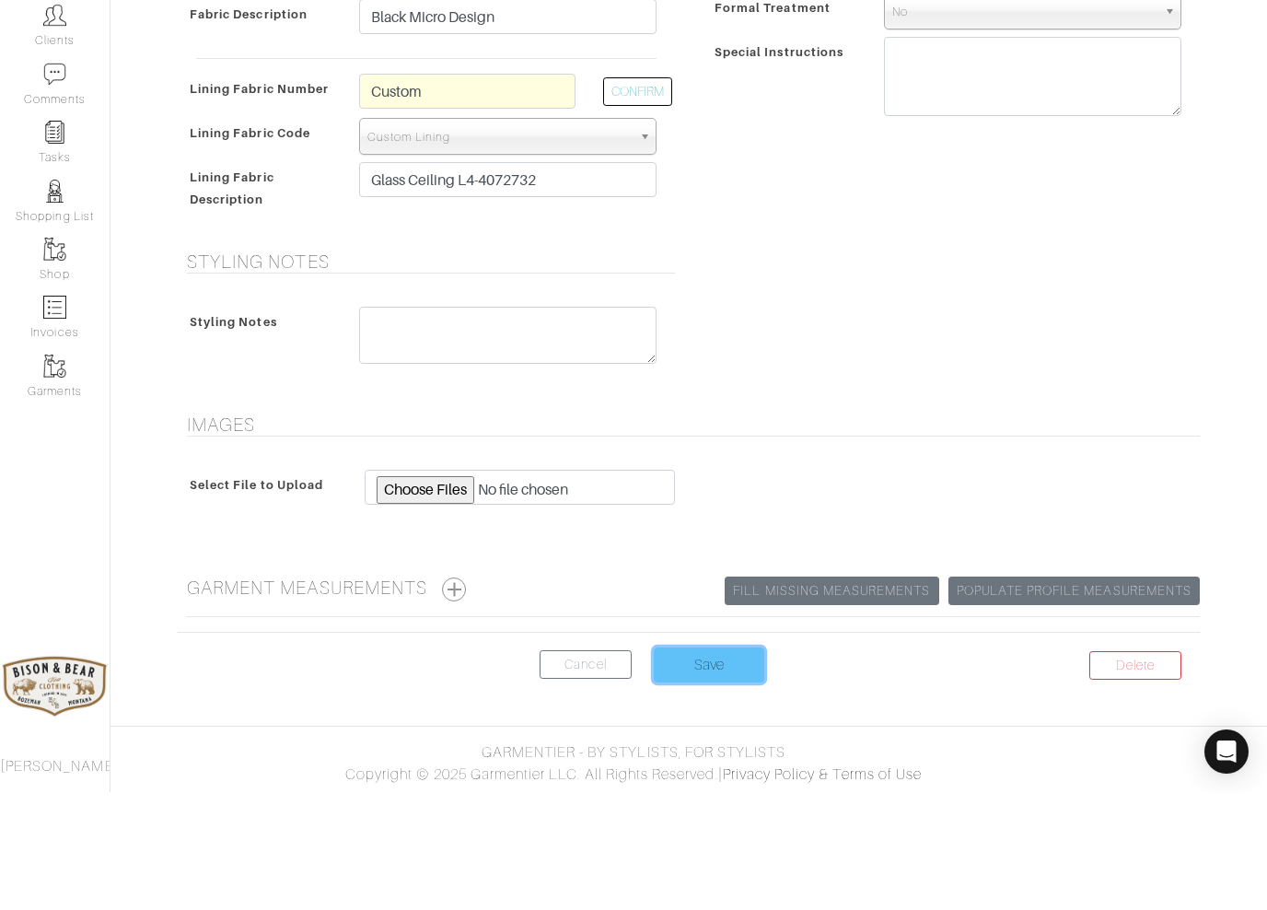
click at [694, 765] on input "Save" at bounding box center [709, 782] width 111 height 35
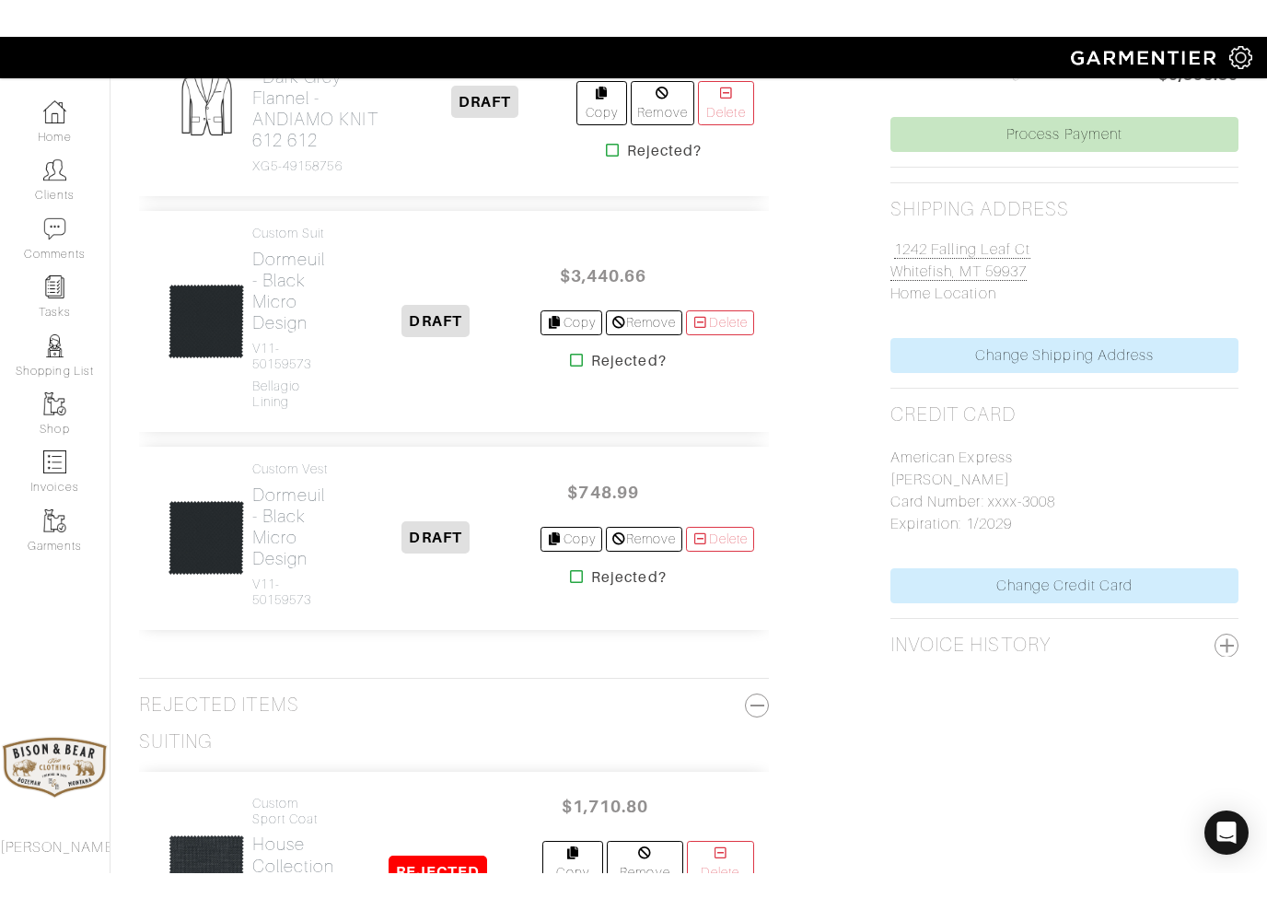
scroll to position [751, 0]
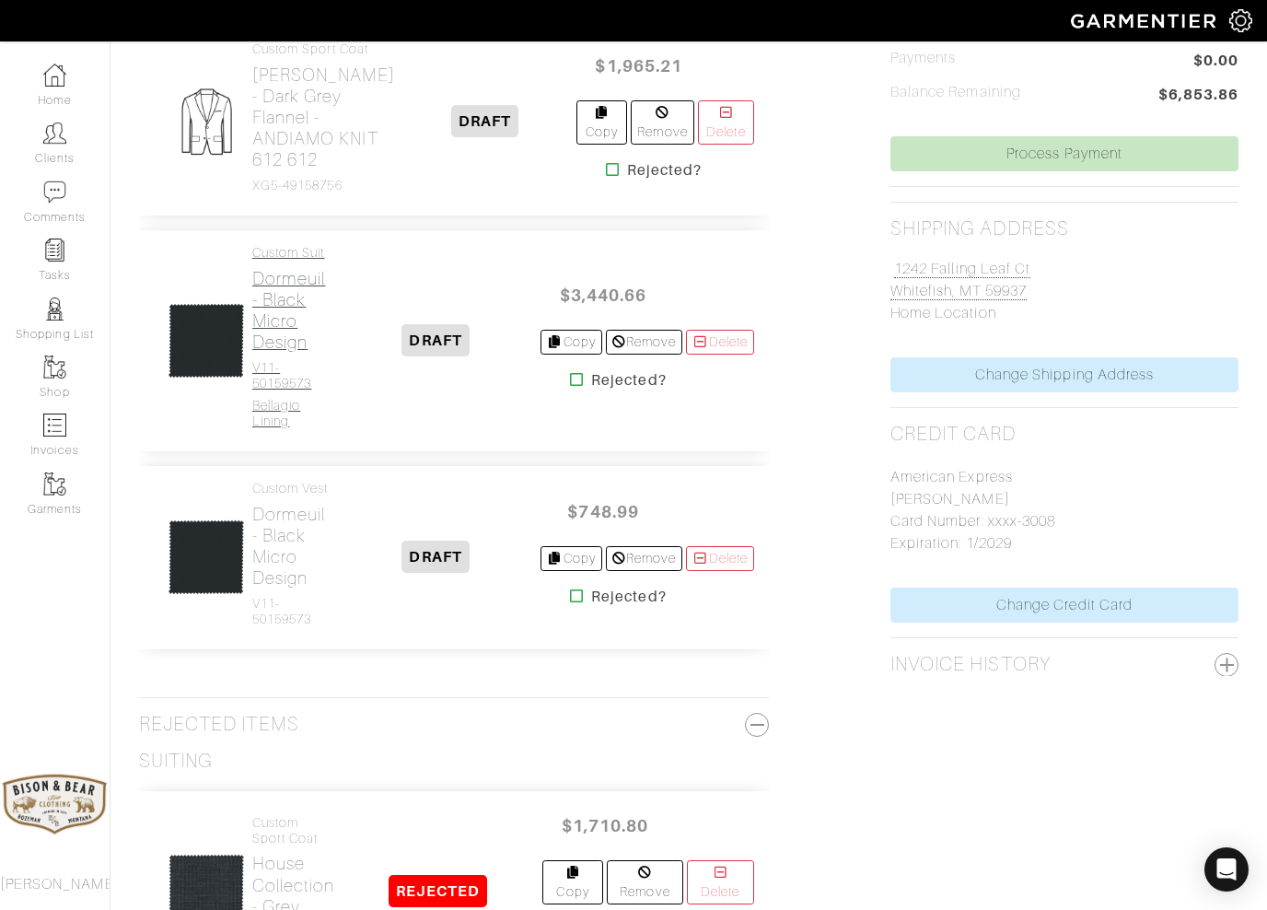
click at [282, 353] on h2 "Dormeuil - Black Micro Design" at bounding box center [291, 310] width 79 height 85
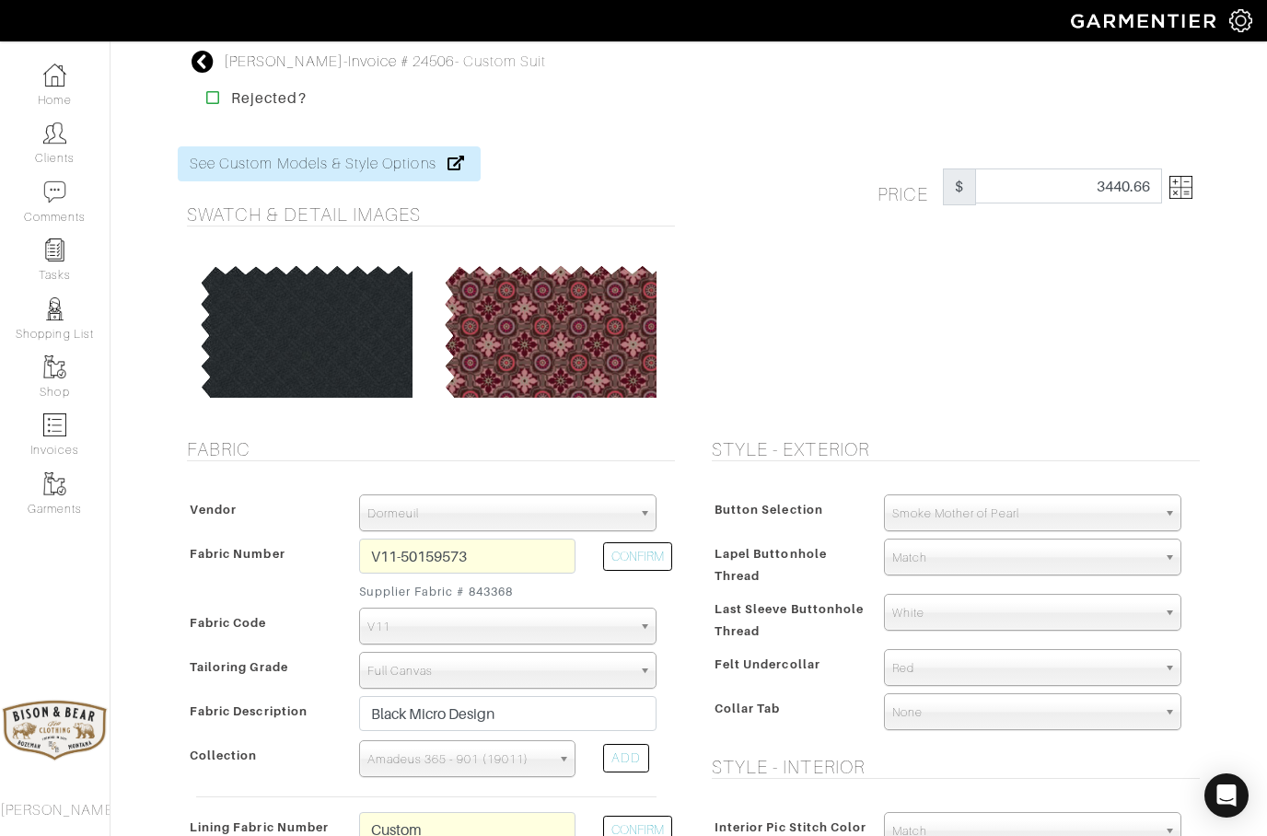
click at [1183, 184] on img at bounding box center [1180, 187] width 23 height 23
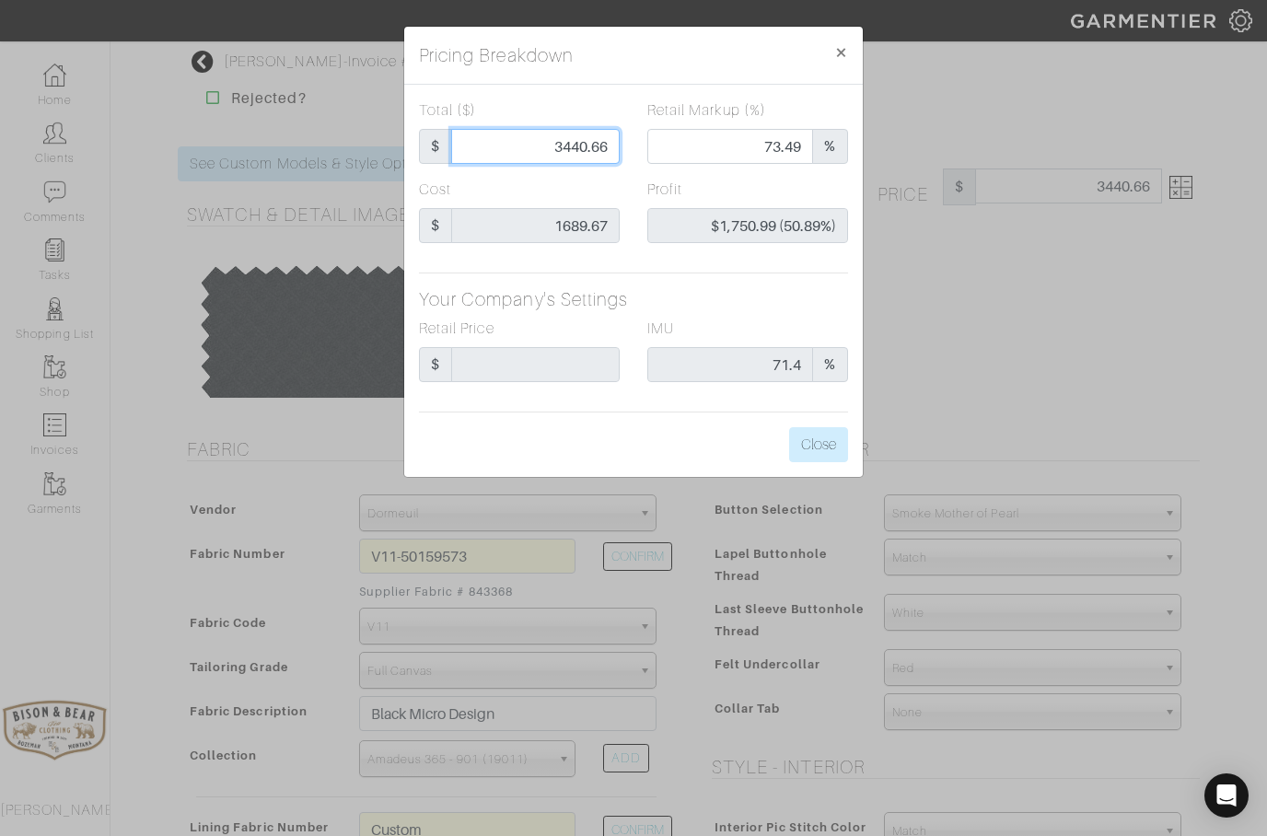
click at [617, 140] on input "3440.66" at bounding box center [535, 146] width 169 height 35
type input "3440.6"
type input "$1,750.93 (50.89%)"
type input "3440."
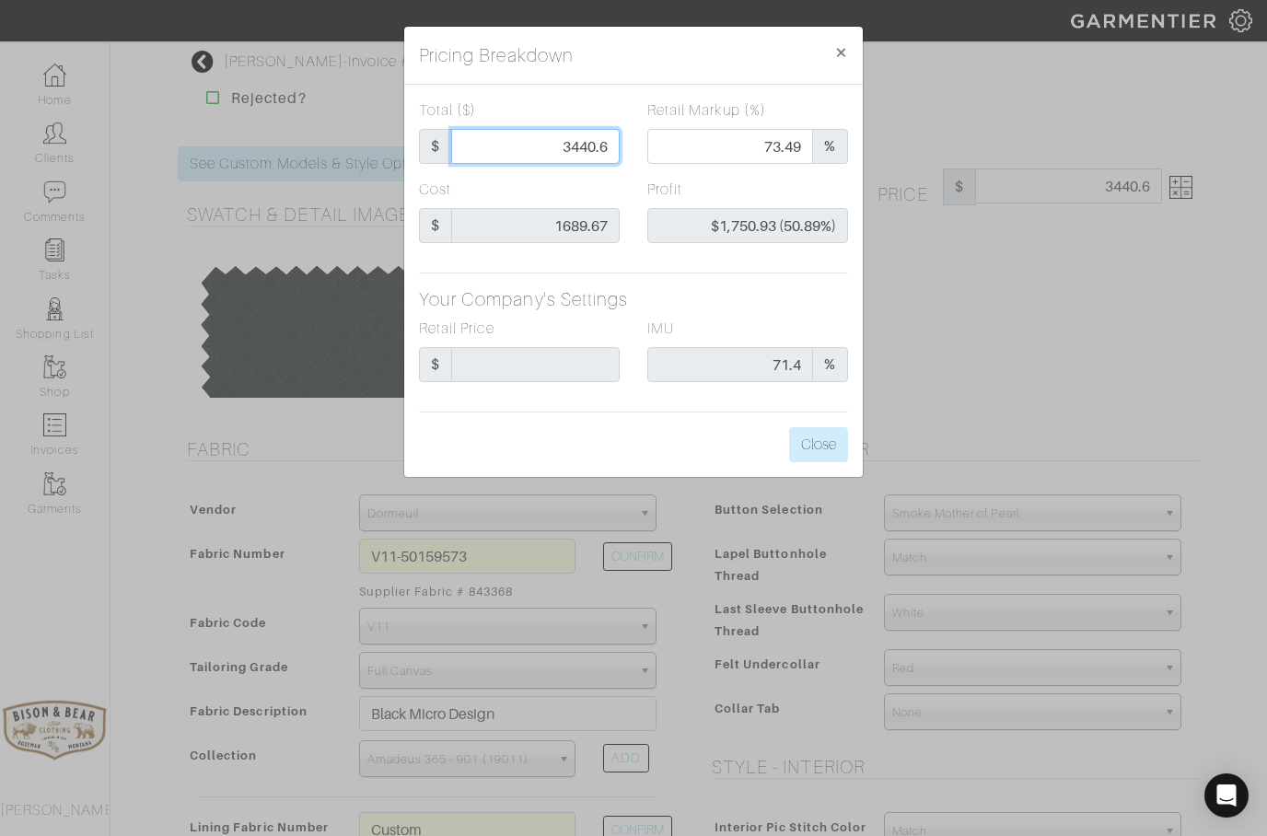
type input "3440."
type input "$1,750.33 (50.88%)"
type input "3440"
type input "344"
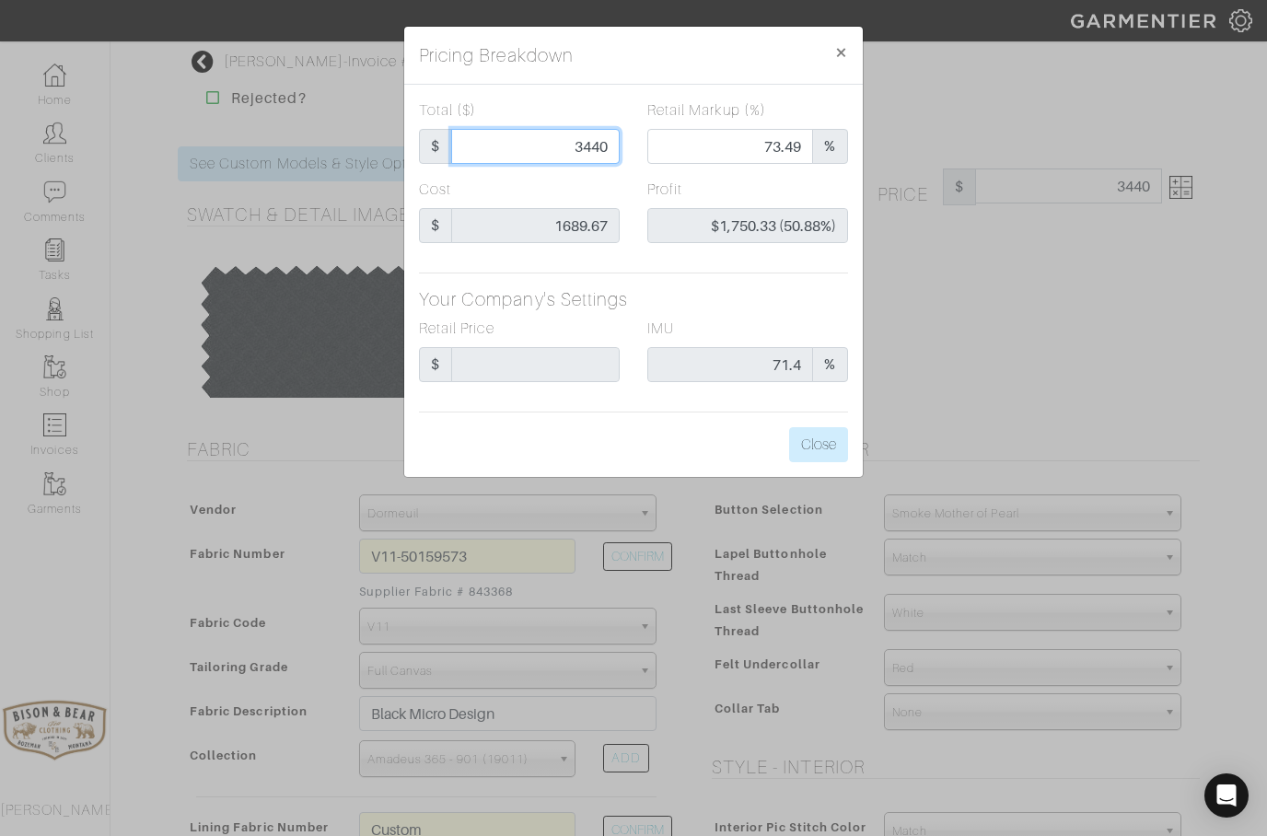
type input "344"
type input "0.00"
type input "-$1,345.67 (-391.18%)"
type input "34"
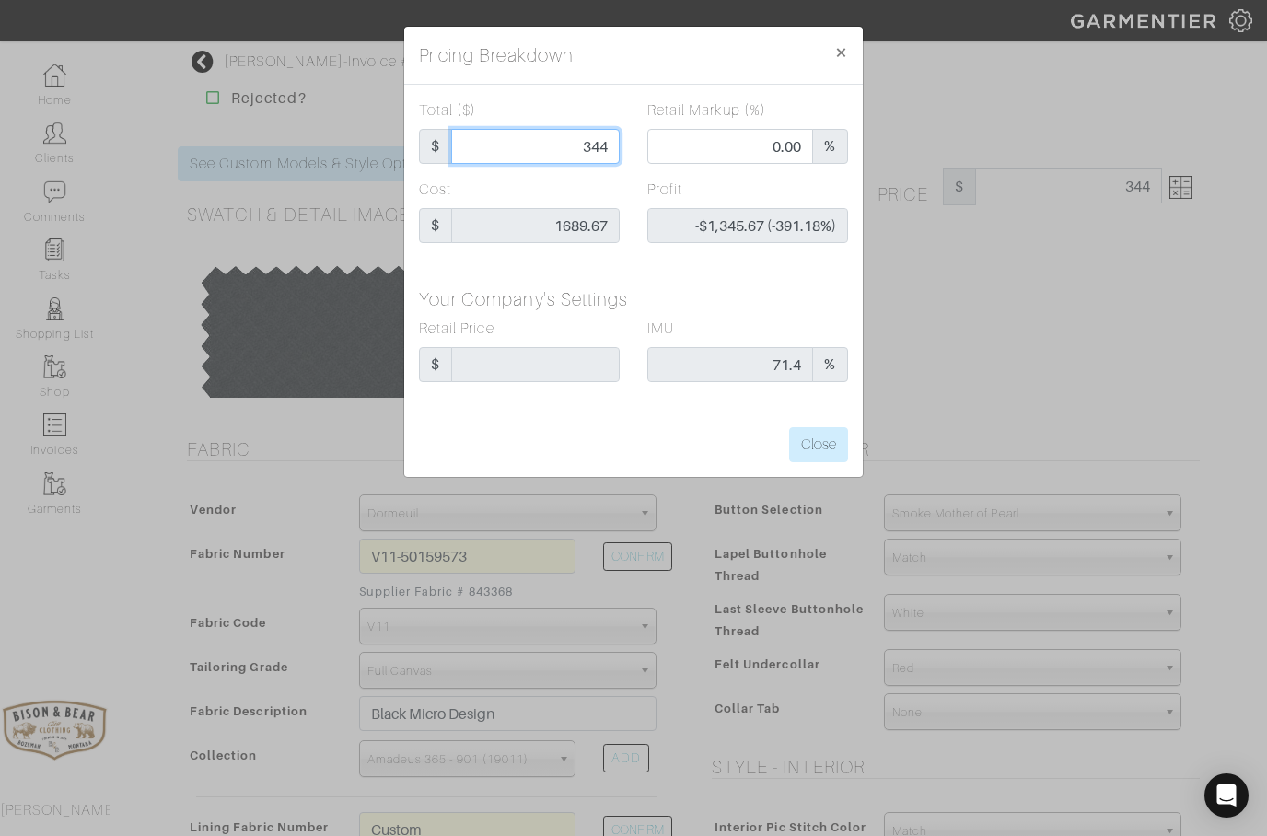
type input "-$1,655.67 (-4869.62%)"
type input "3"
type input "-$1,686.67 (-56222.33%)"
type input "3"
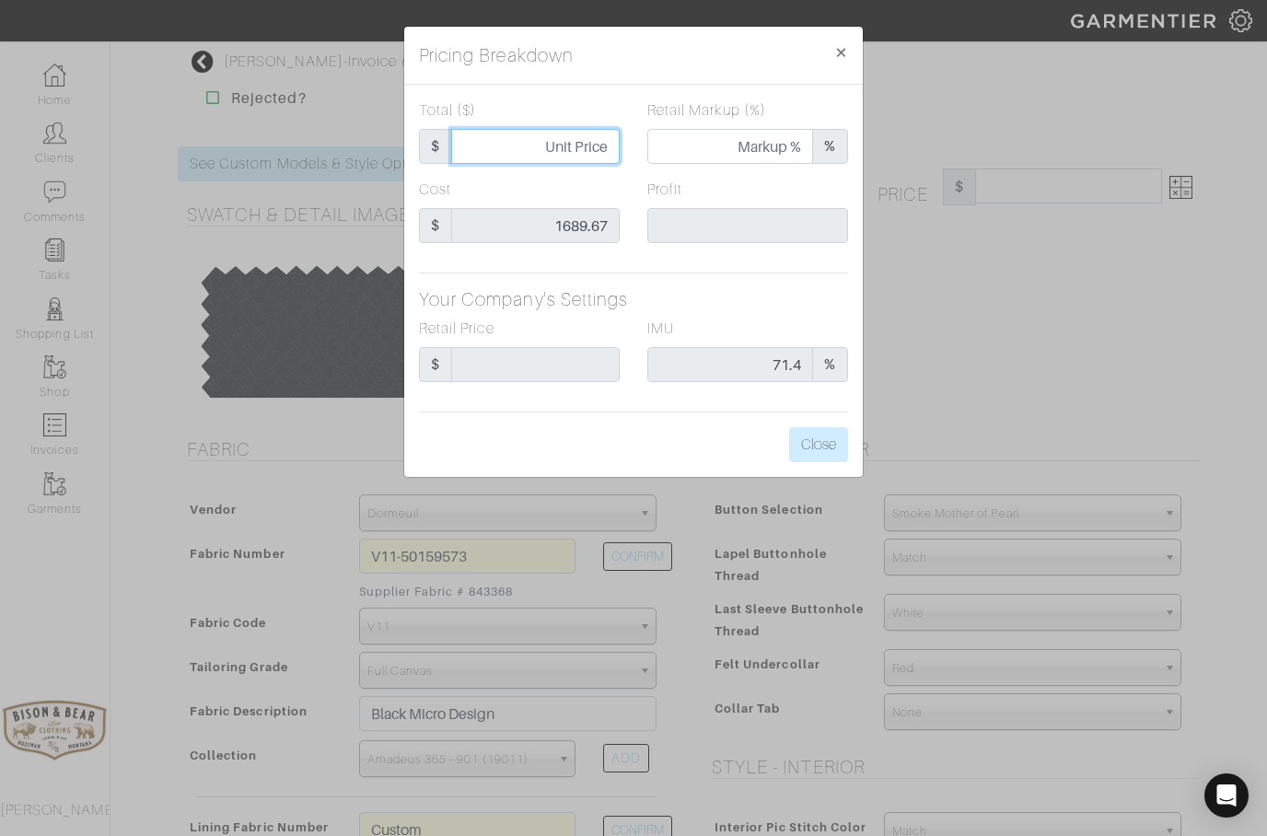
type input "3"
type input "0.00"
type input "-$1,686.67 (-56222.33%)"
type input "32"
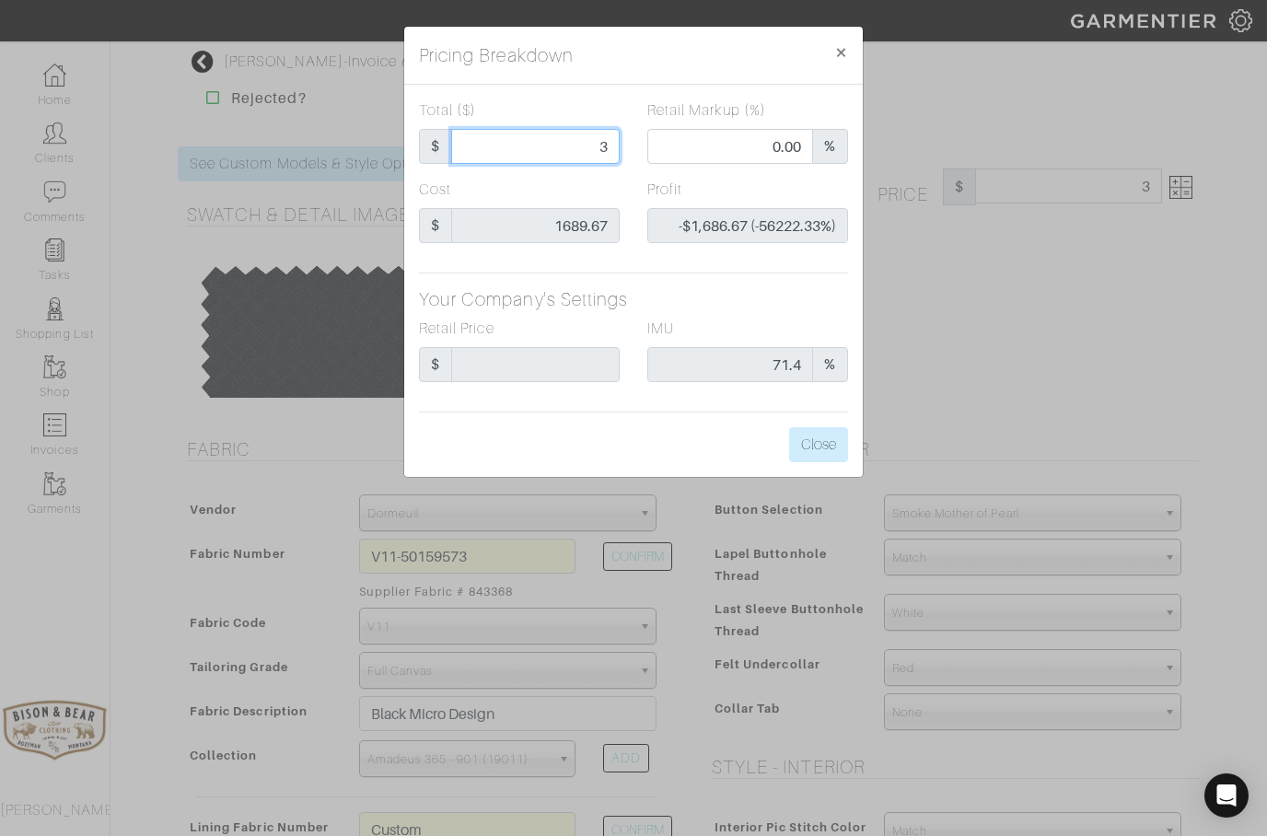
type input "-$1,657.67 (-5180.22%)"
type input "325"
type input "-$1,364.67 (-419.90%)"
type input "3250"
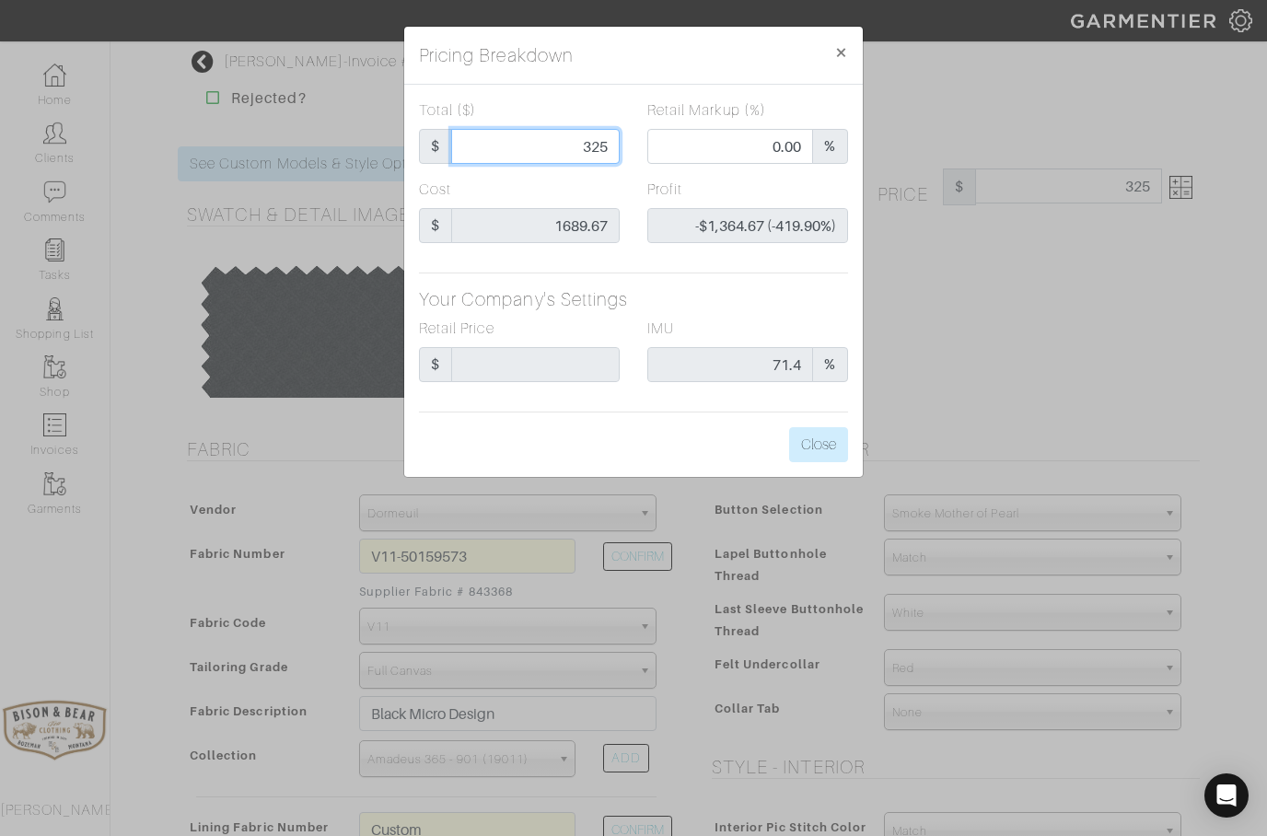
type input "3250"
type input "71.94"
type input "$1,560.33 (48.01%)"
click at [815, 442] on button "Close" at bounding box center [818, 444] width 59 height 35
type input "3250.00"
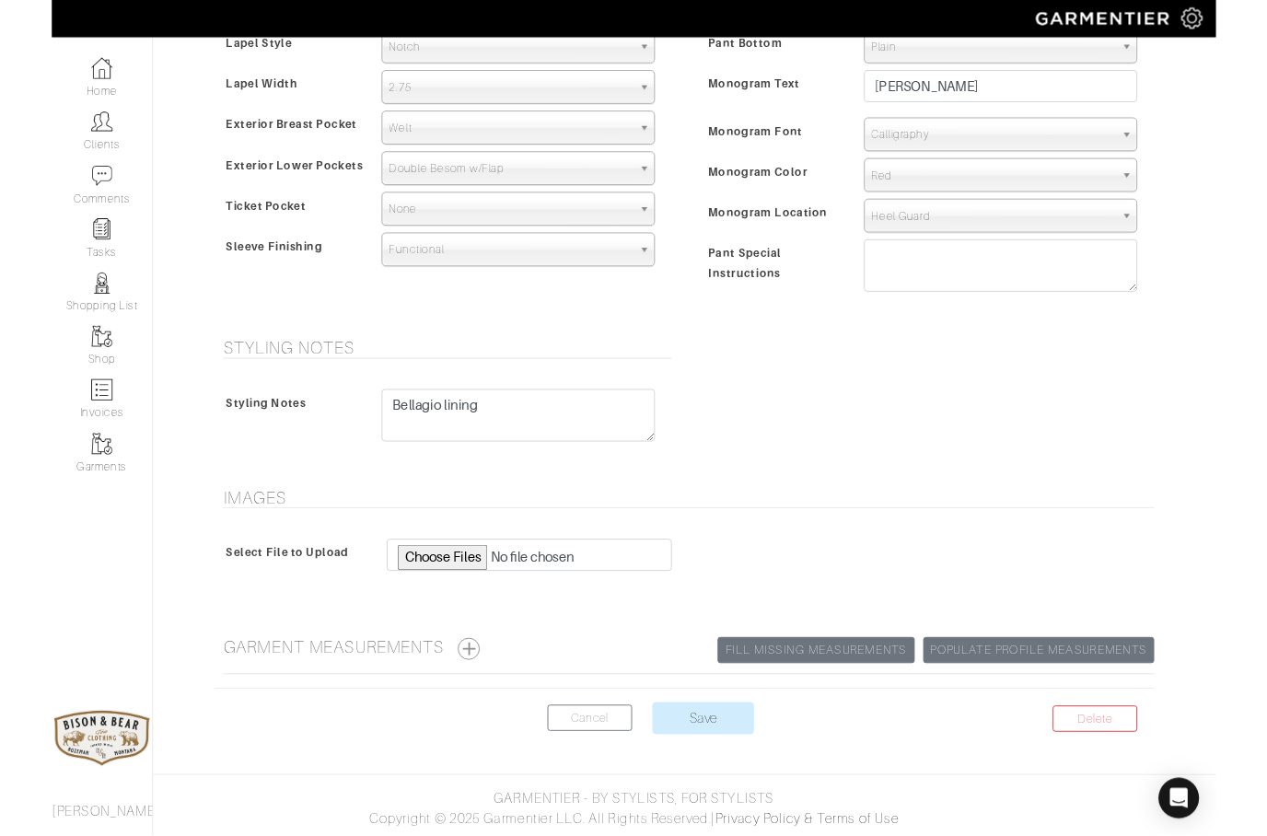
scroll to position [1281, 0]
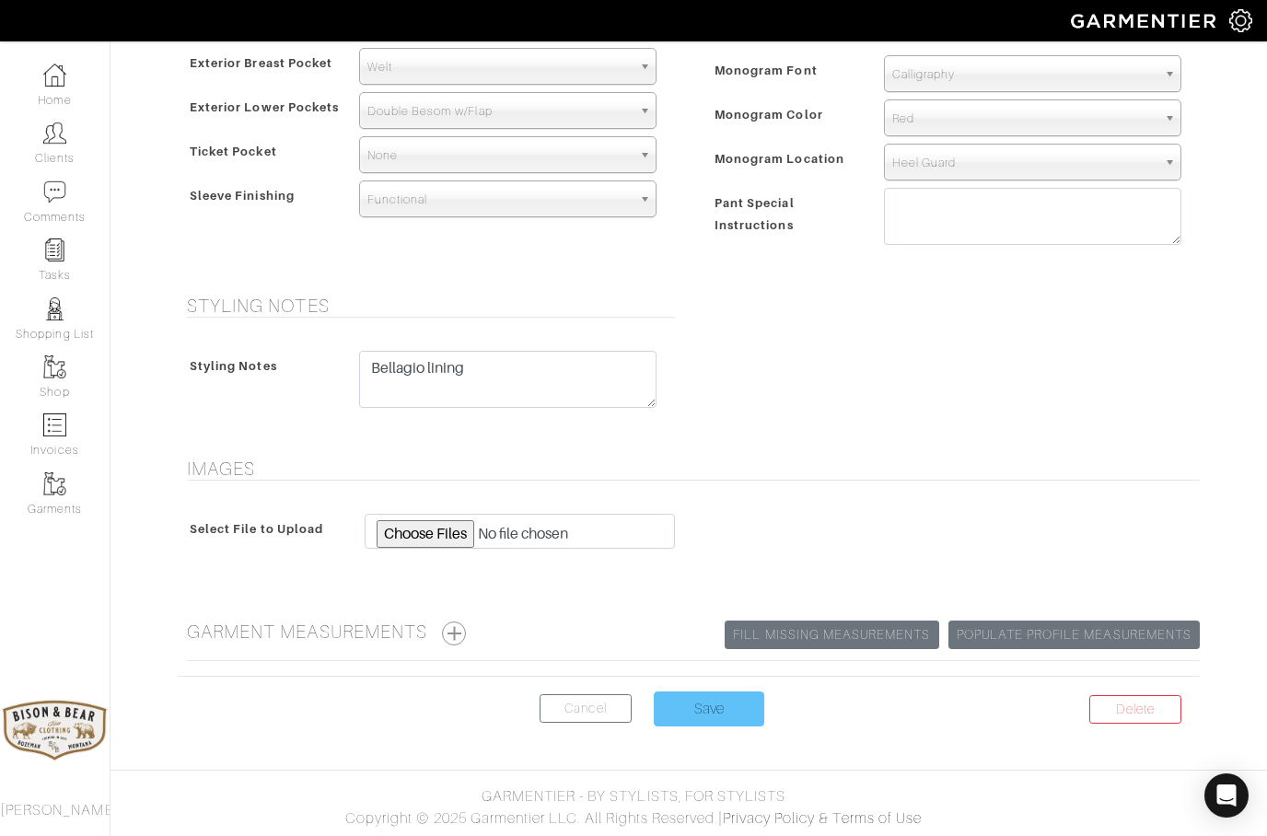
click at [693, 711] on input "Save" at bounding box center [709, 709] width 111 height 35
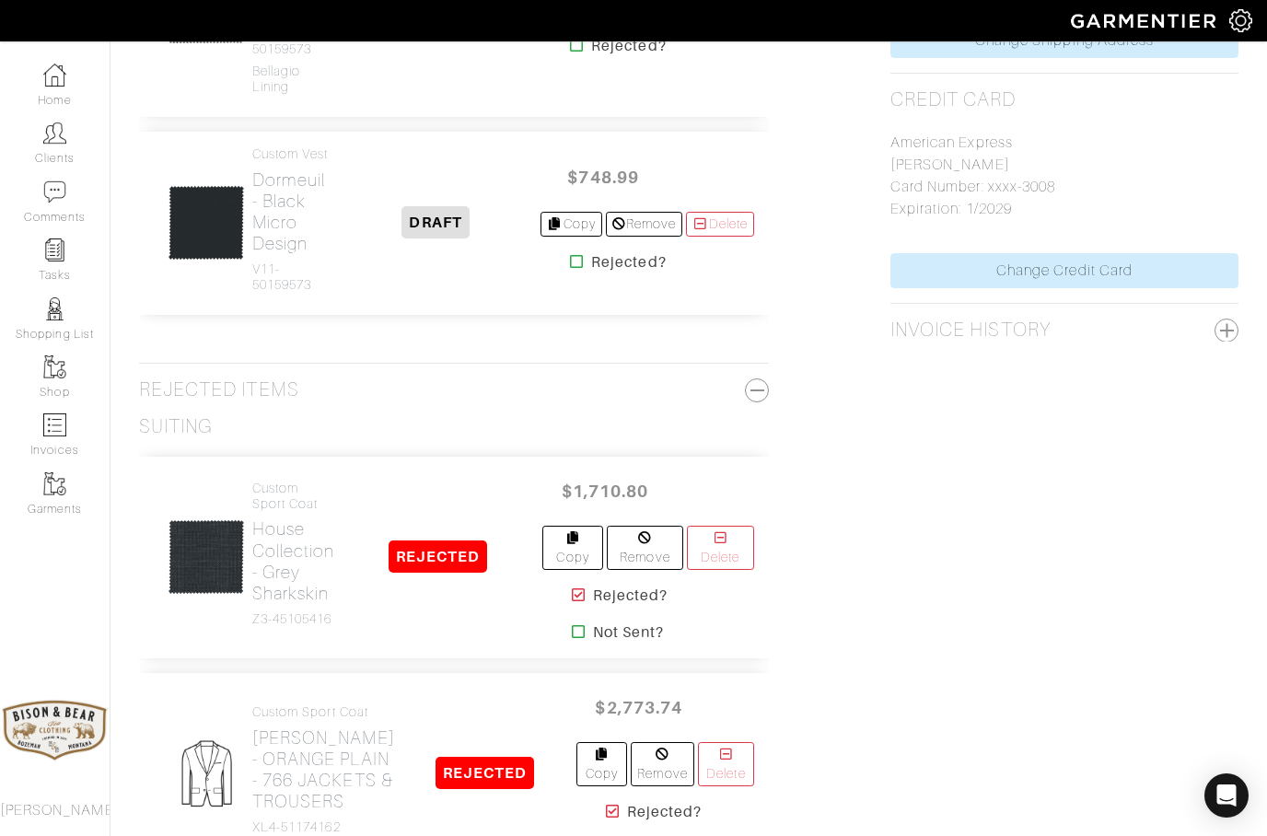
scroll to position [1086, 0]
click at [282, 254] on h2 "Dormeuil - Black Micro Design" at bounding box center [291, 211] width 79 height 85
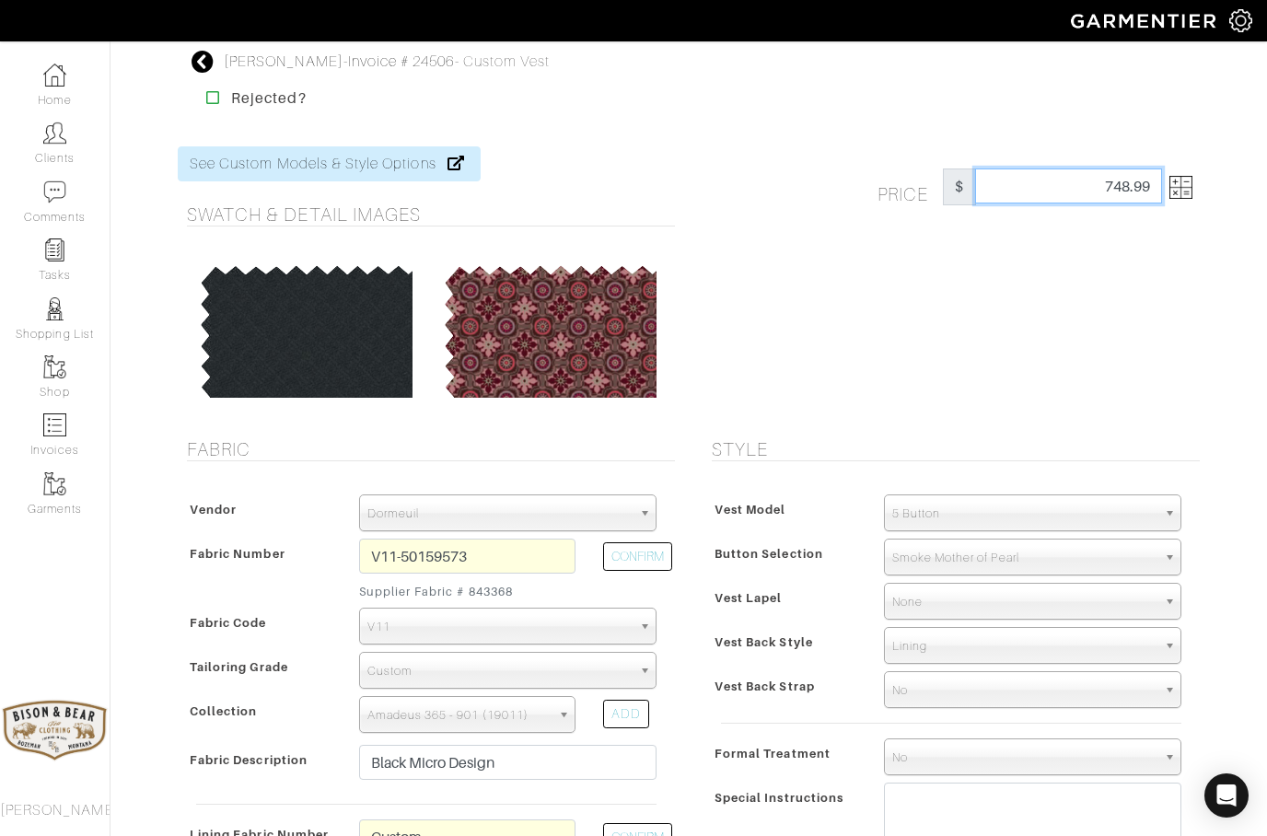
click at [1151, 185] on input "748.99" at bounding box center [1068, 186] width 187 height 35
type input "7"
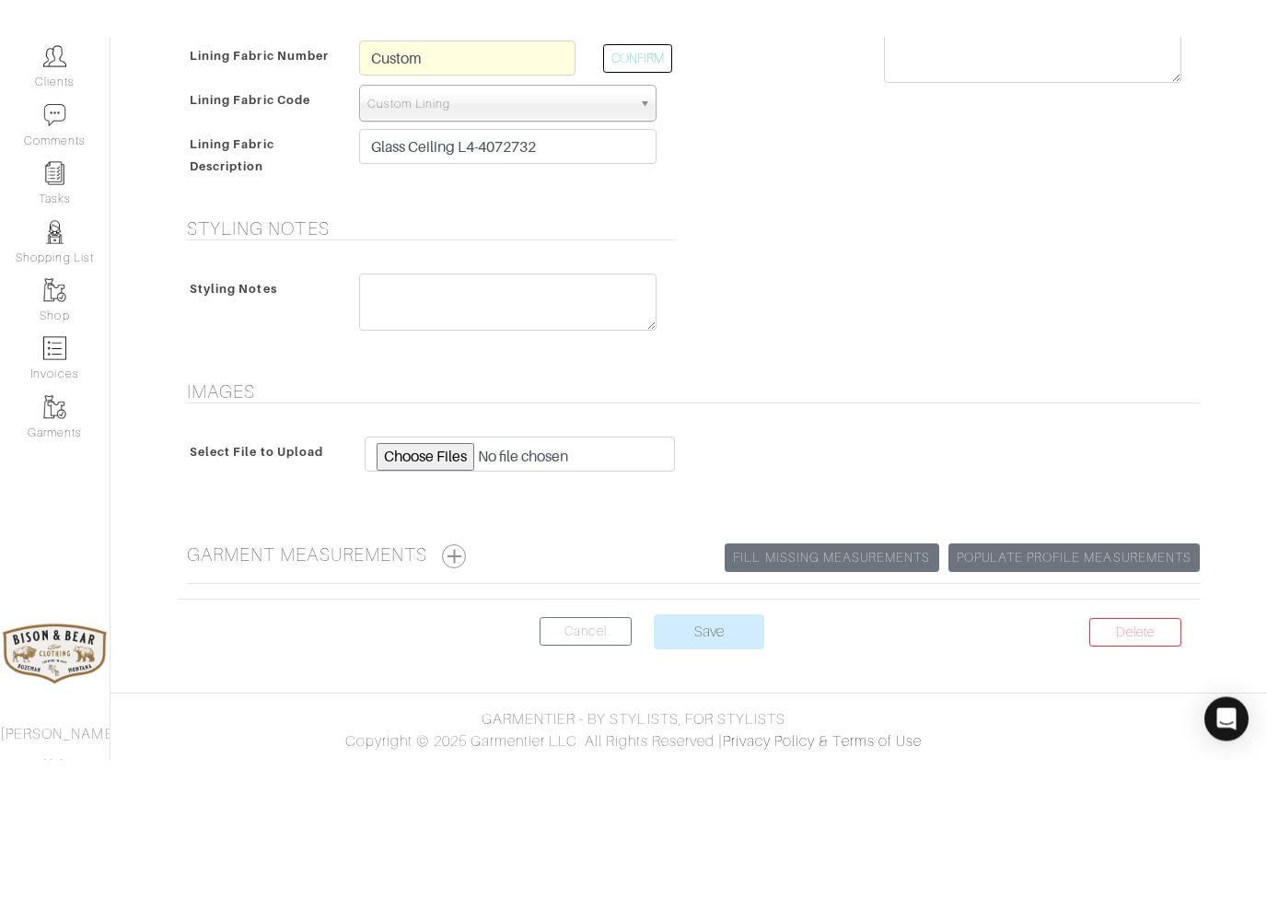
scroll to position [628, 0]
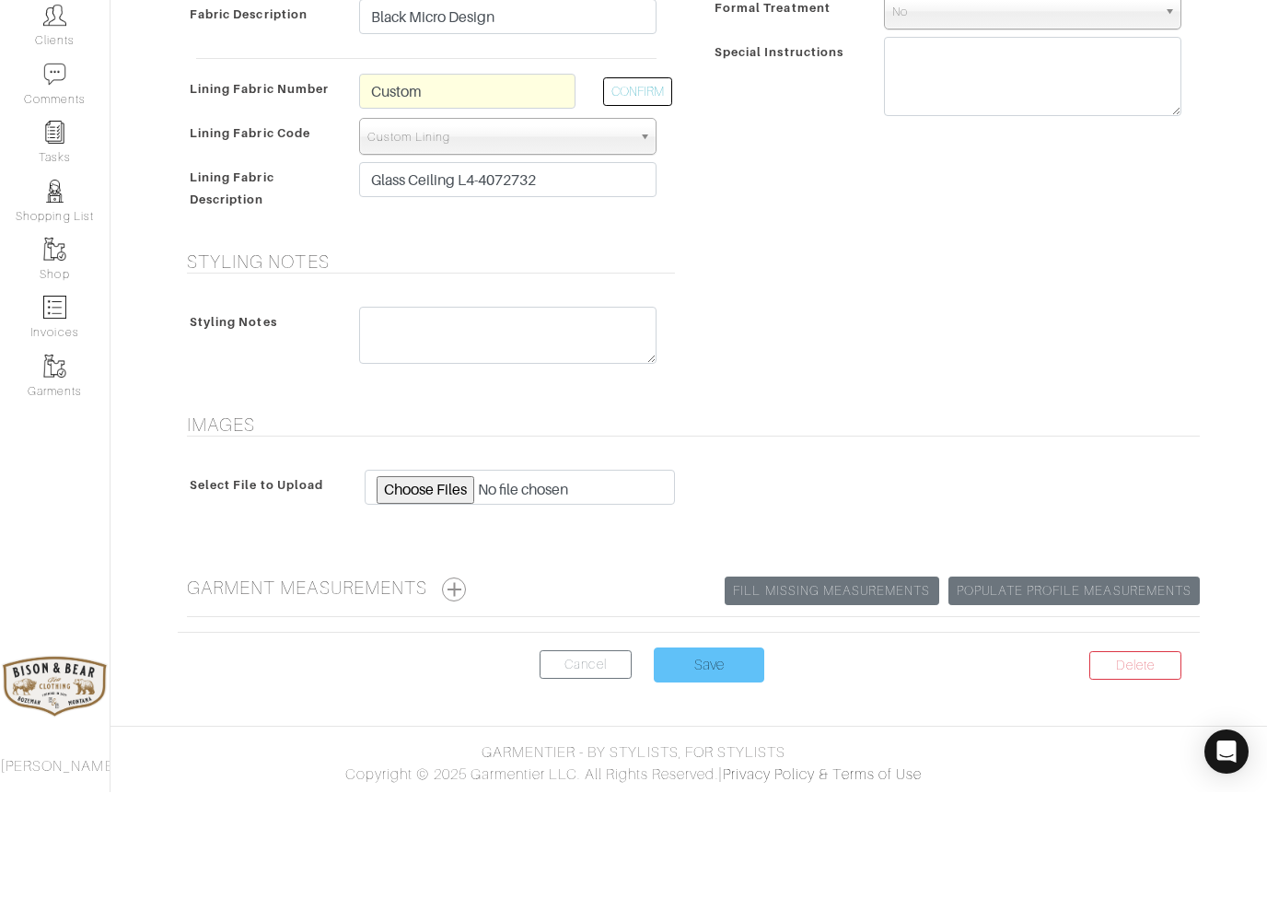
type input "650"
click at [698, 765] on input "Save" at bounding box center [709, 782] width 111 height 35
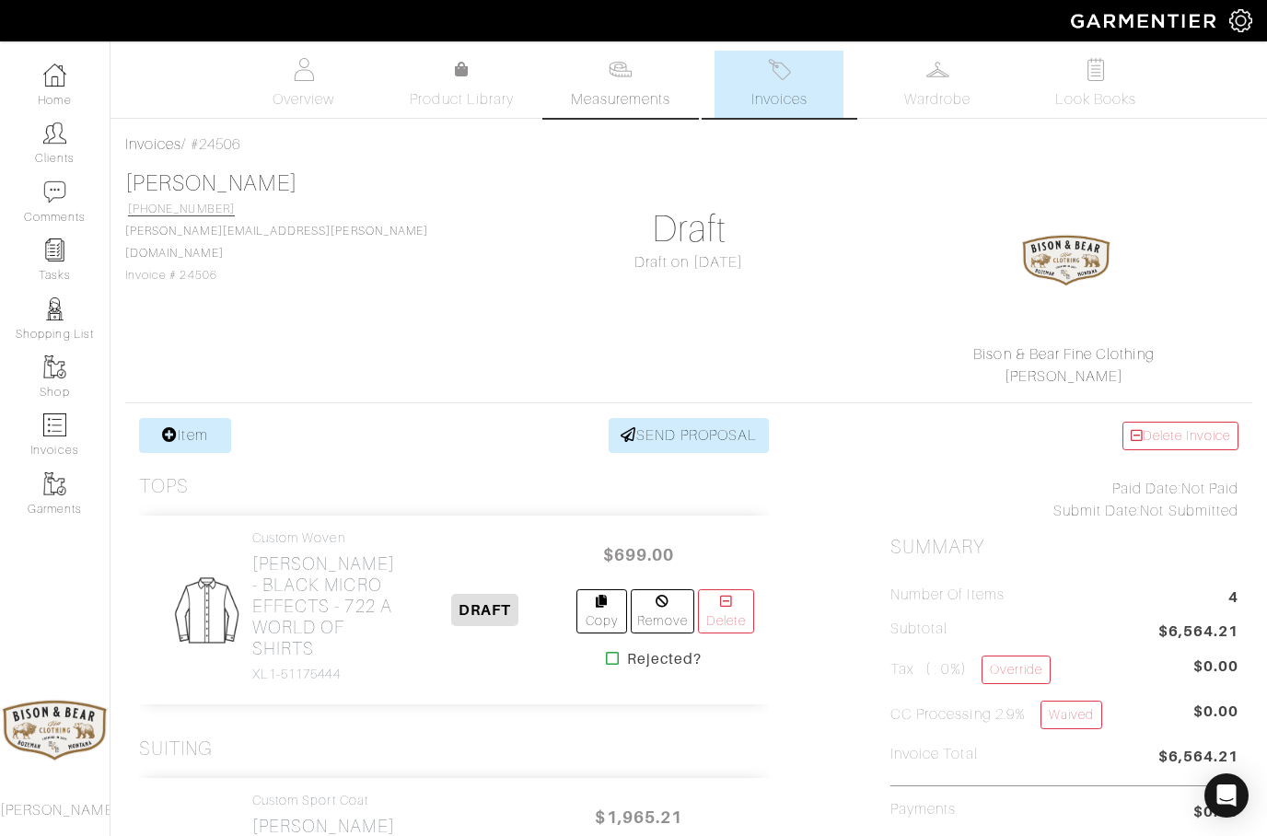
click at [628, 78] on img at bounding box center [620, 69] width 23 height 23
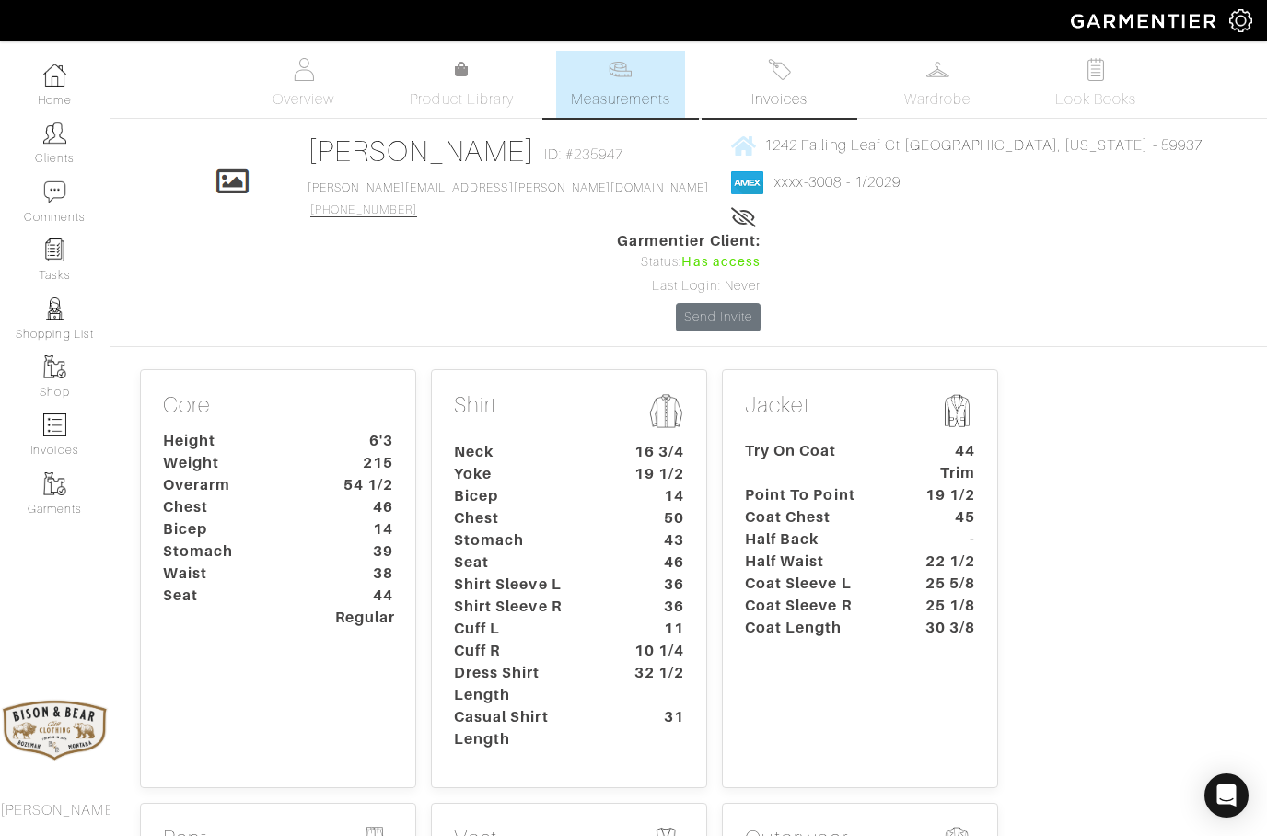
click at [762, 84] on link "Invoices" at bounding box center [779, 84] width 129 height 67
